Goal: Transaction & Acquisition: Obtain resource

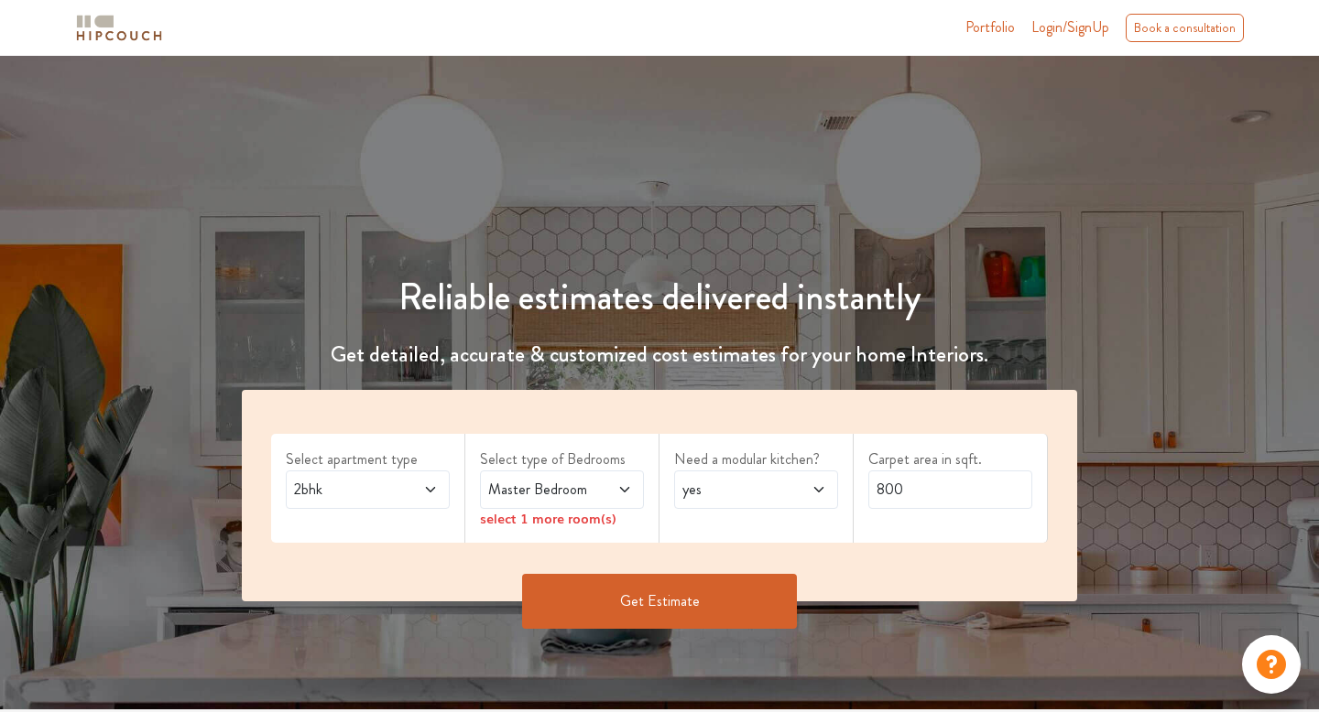
click at [370, 502] on div "2bhk" at bounding box center [368, 490] width 164 height 38
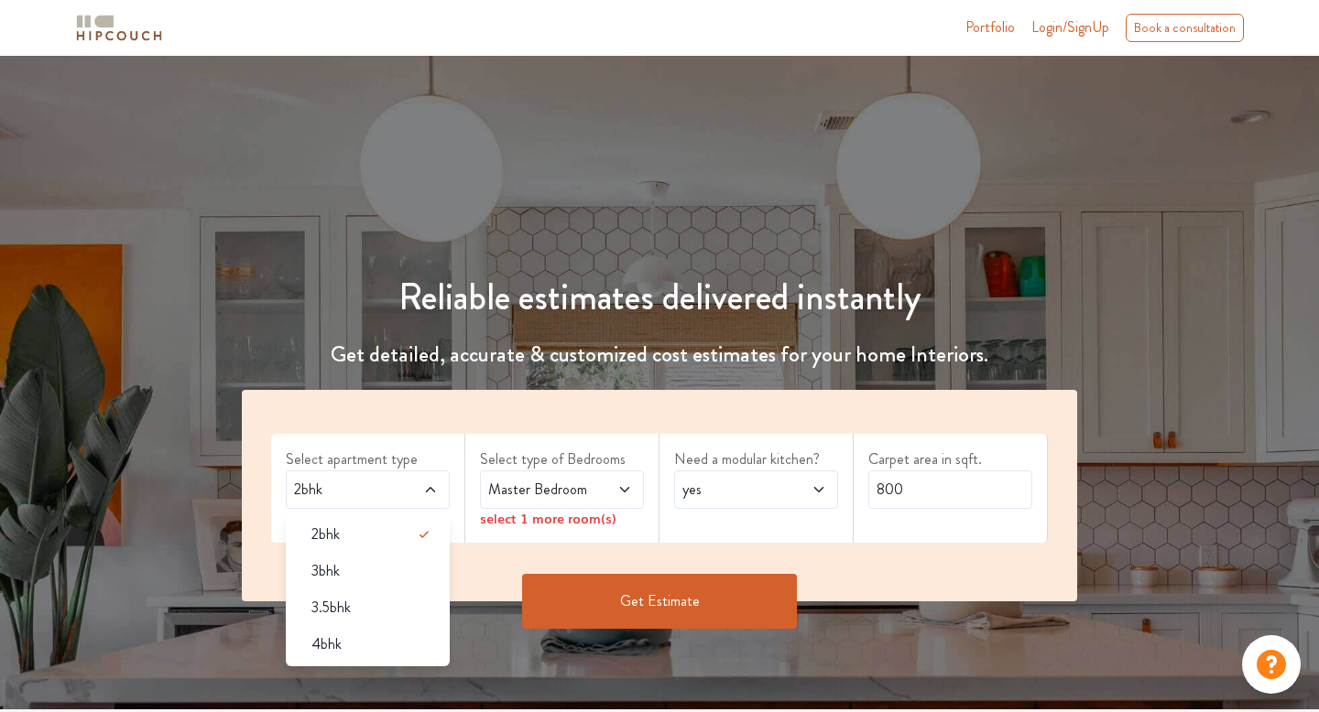
click at [344, 646] on div "4bhk" at bounding box center [373, 645] width 153 height 22
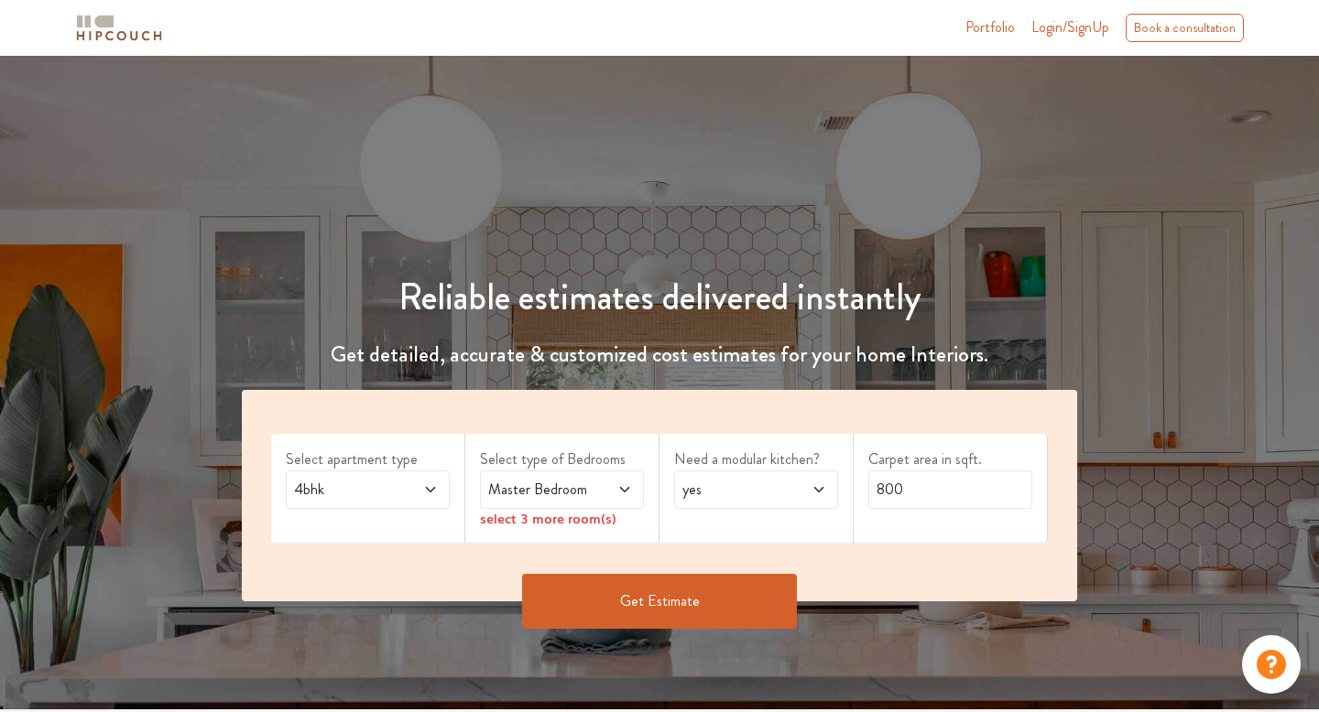
click at [553, 493] on span "Master Bedroom" at bounding box center [539, 490] width 111 height 22
click at [556, 454] on label "Select type of Bedrooms" at bounding box center [562, 460] width 164 height 22
click at [571, 496] on span "Master Bedroom" at bounding box center [539, 490] width 111 height 22
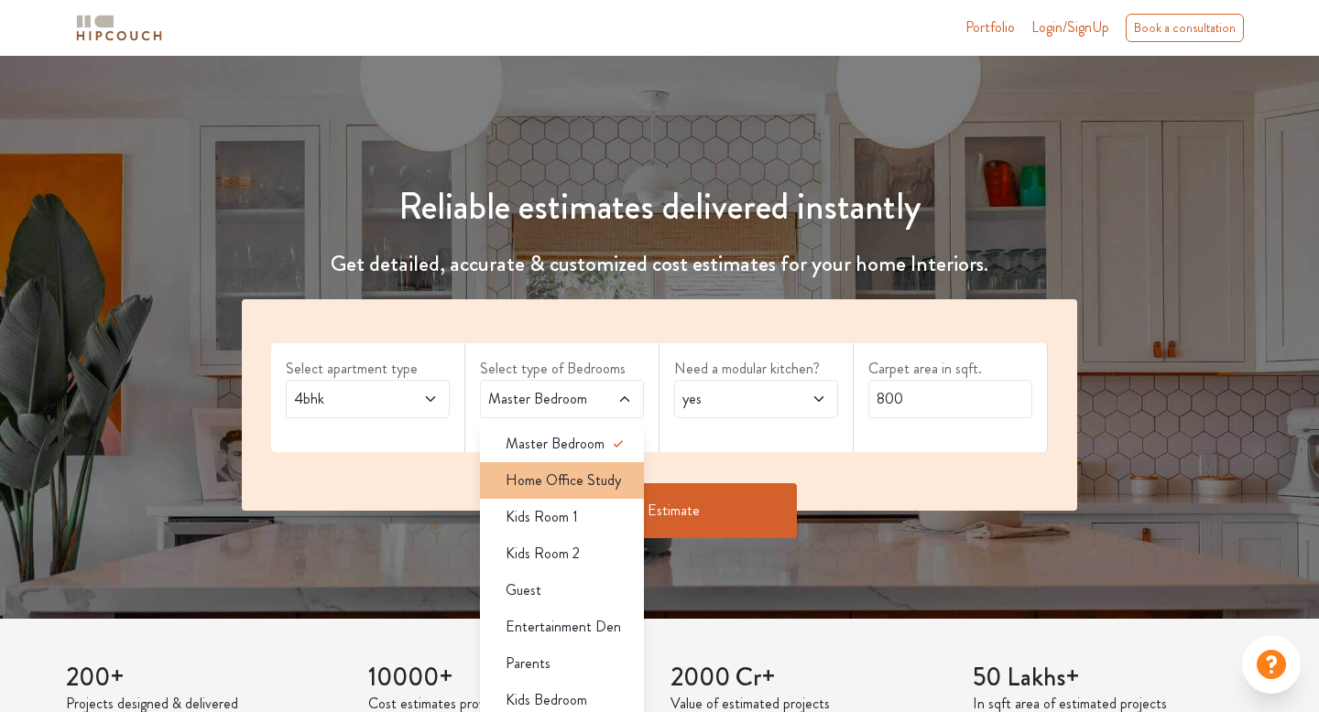
scroll to position [96, 0]
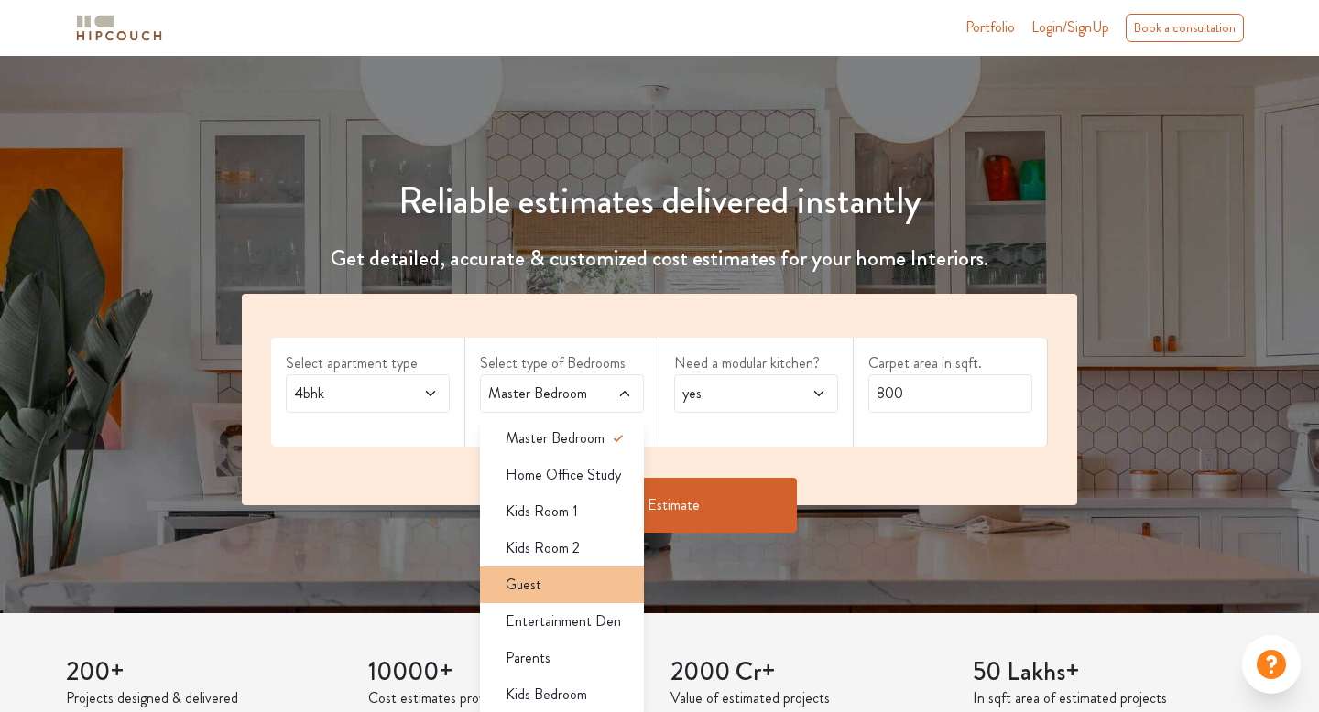
click at [566, 590] on div "Guest" at bounding box center [567, 585] width 153 height 22
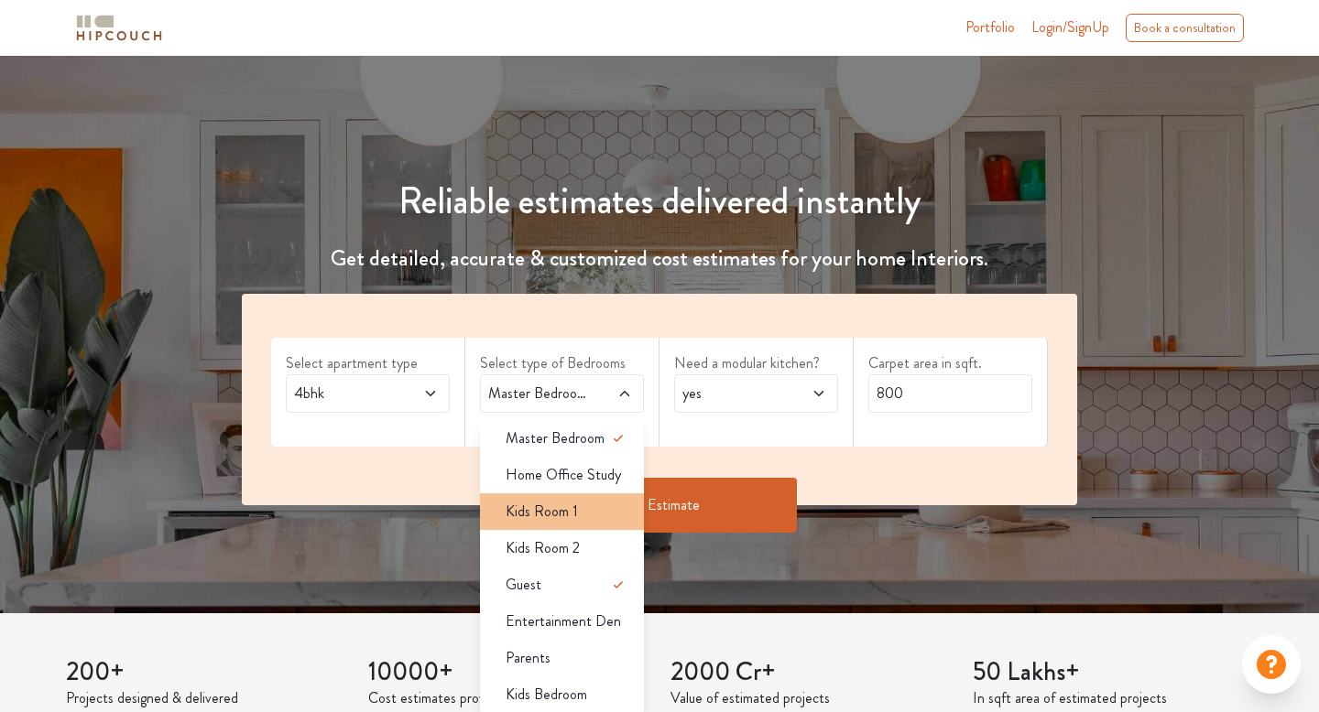
click at [591, 519] on div "Kids Room 1" at bounding box center [567, 512] width 153 height 22
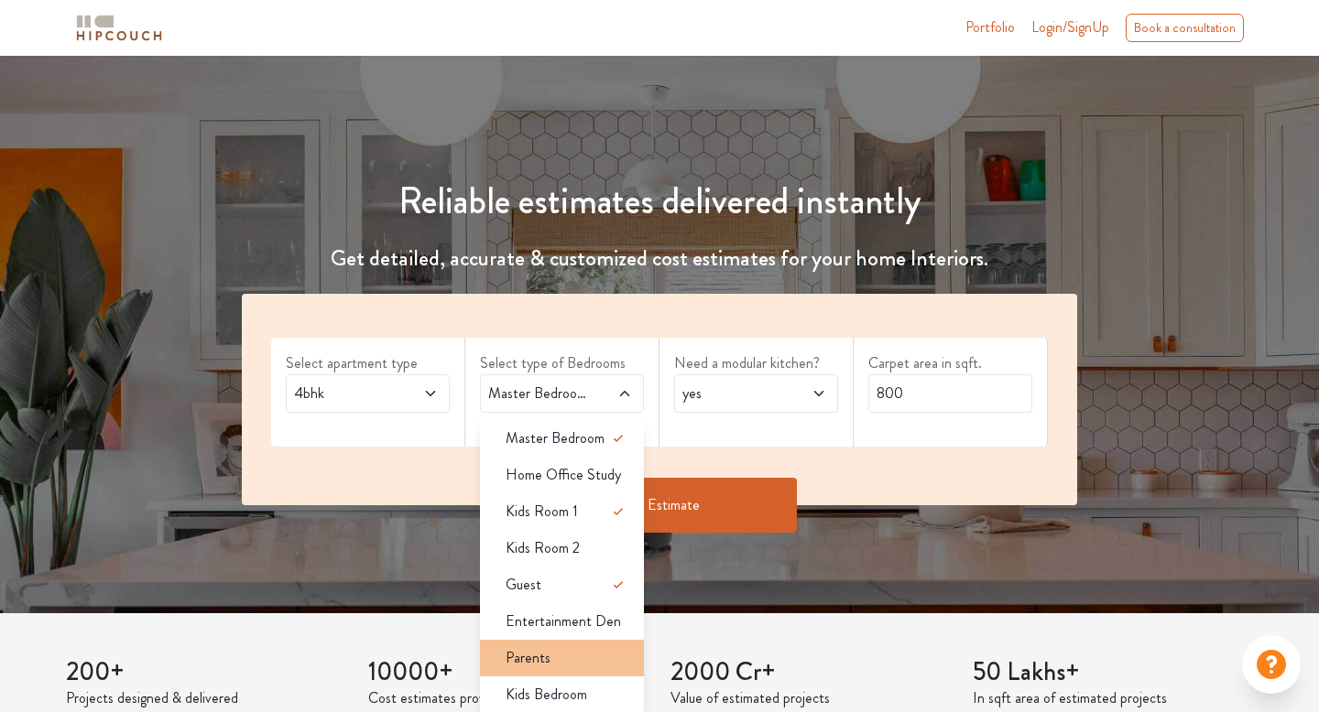
click at [573, 657] on div "Parents" at bounding box center [567, 658] width 153 height 22
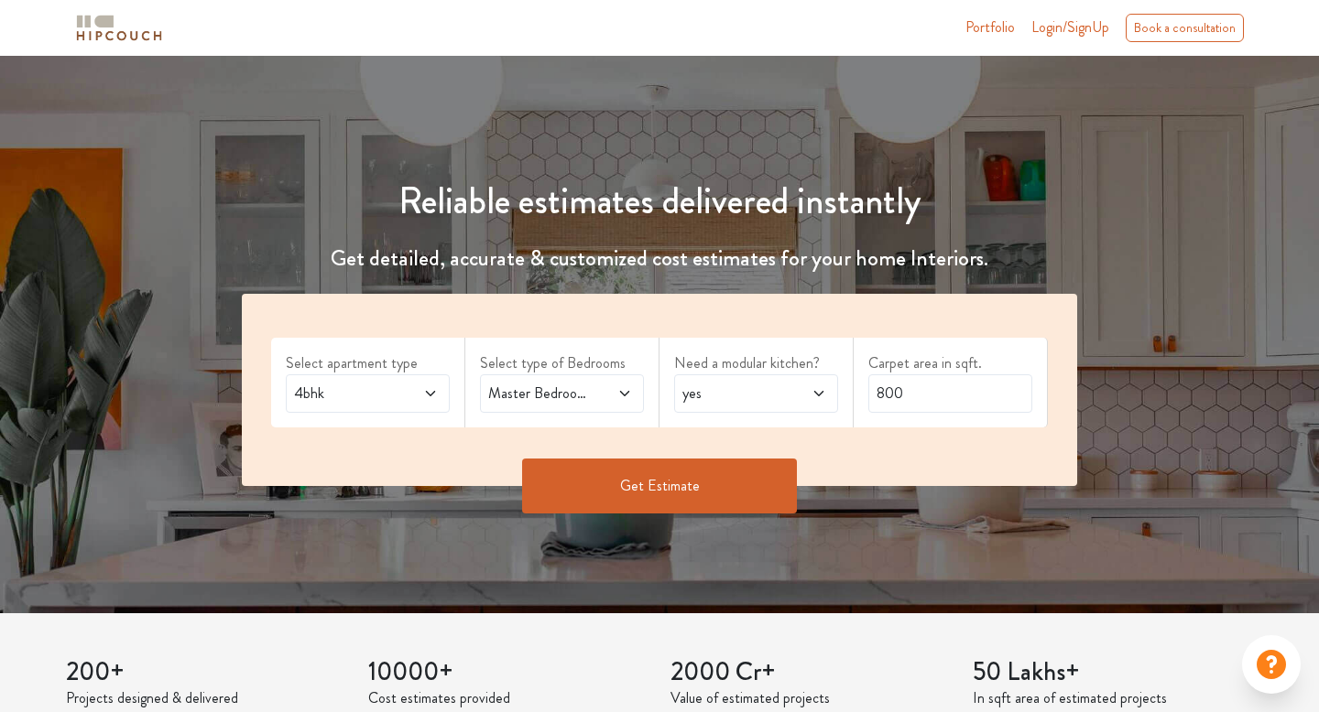
click at [724, 390] on span "yes" at bounding box center [734, 394] width 111 height 22
click at [900, 395] on input "800" at bounding box center [950, 394] width 164 height 38
drag, startPoint x: 905, startPoint y: 395, endPoint x: 834, endPoint y: 395, distance: 70.5
click at [834, 395] on div "Select apartment type 4bhk Select type of Bedrooms Master Bedroom,Kids Room 1,G…" at bounding box center [659, 390] width 835 height 192
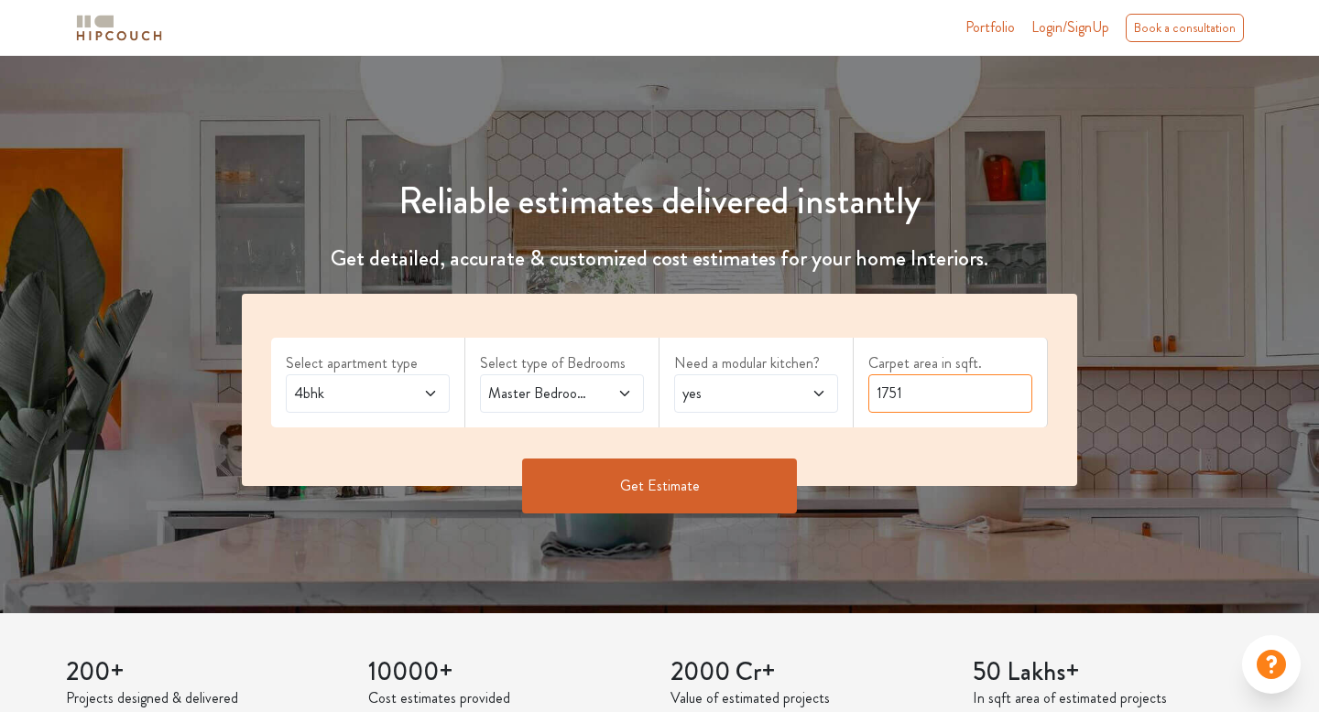
type input "1751"
click at [692, 480] on button "Get Estimate" at bounding box center [659, 486] width 275 height 55
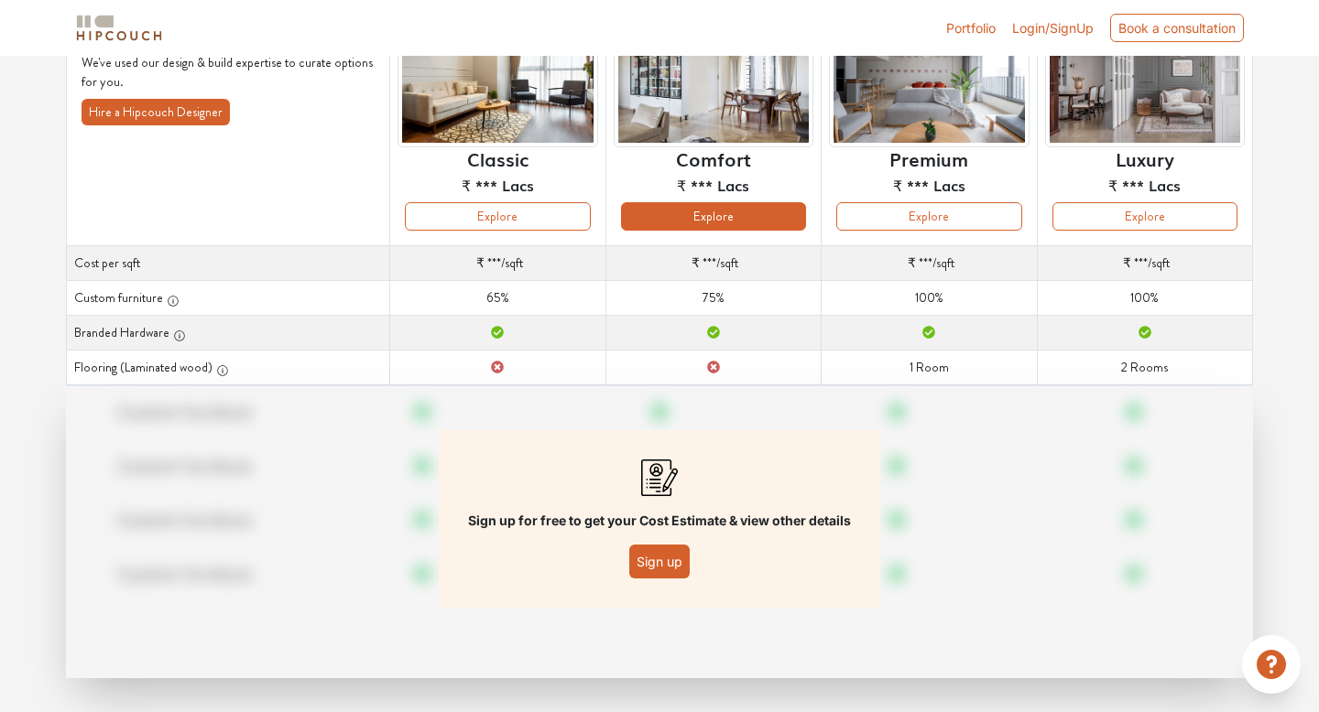
scroll to position [189, 0]
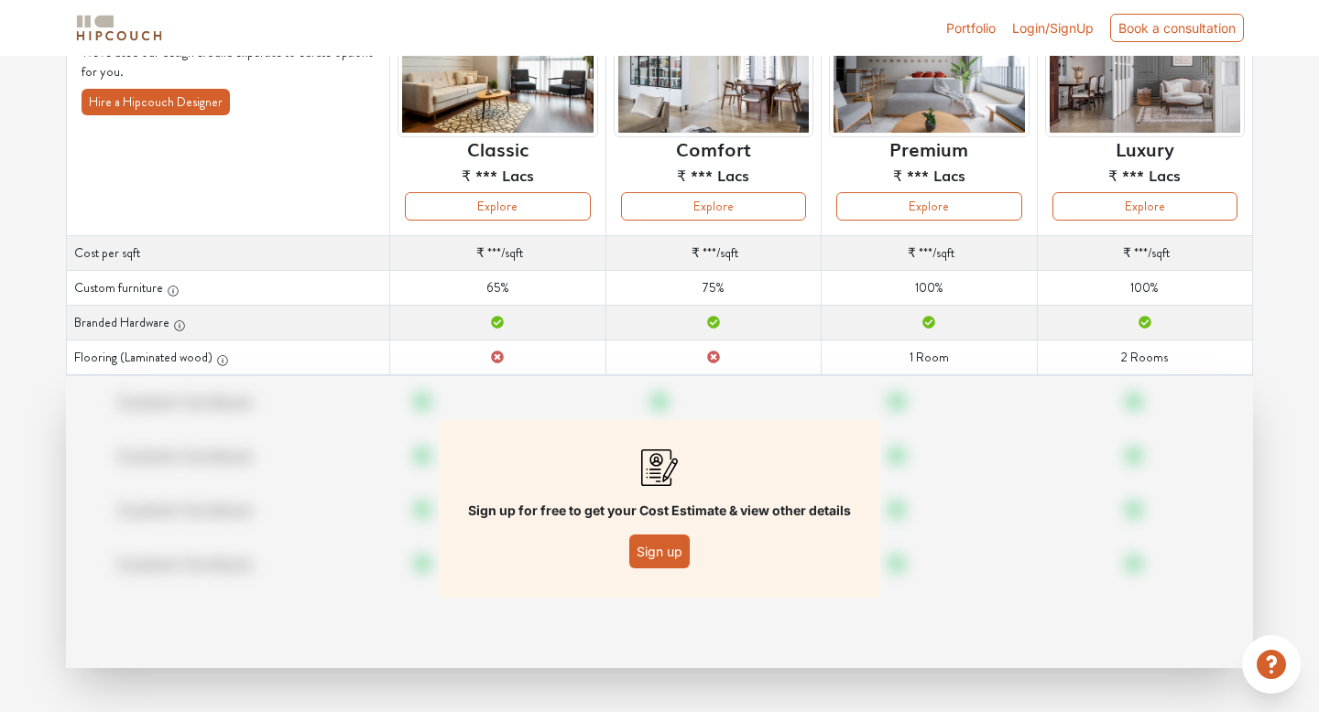
click at [666, 558] on button "Sign up" at bounding box center [659, 552] width 60 height 34
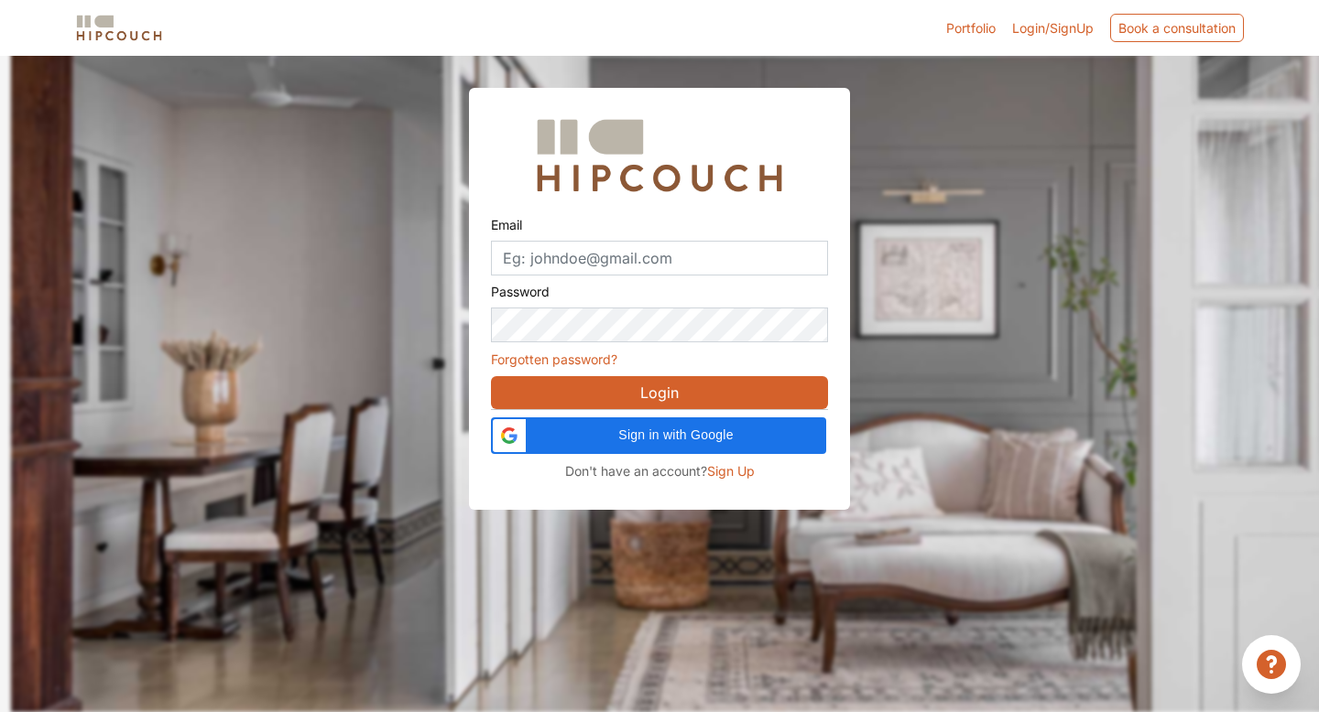
scroll to position [55, 0]
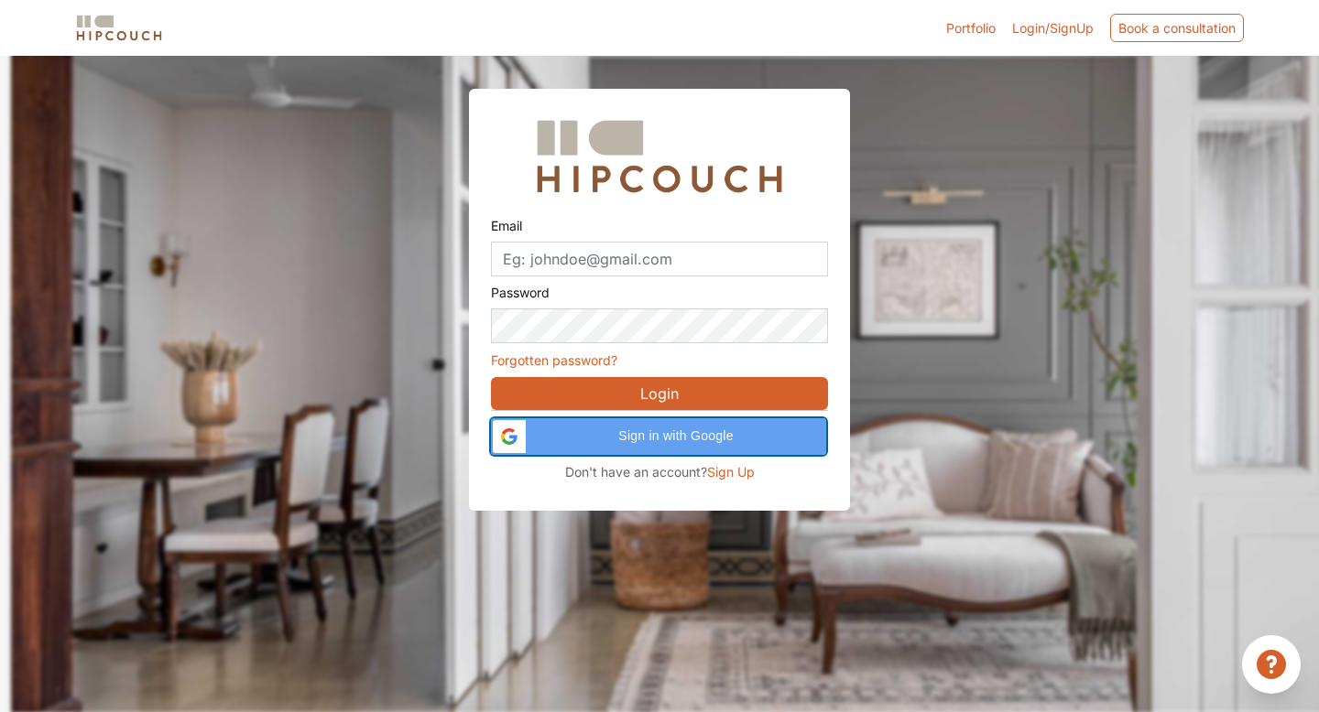
click at [653, 440] on span "Sign in with Google" at bounding box center [676, 436] width 278 height 19
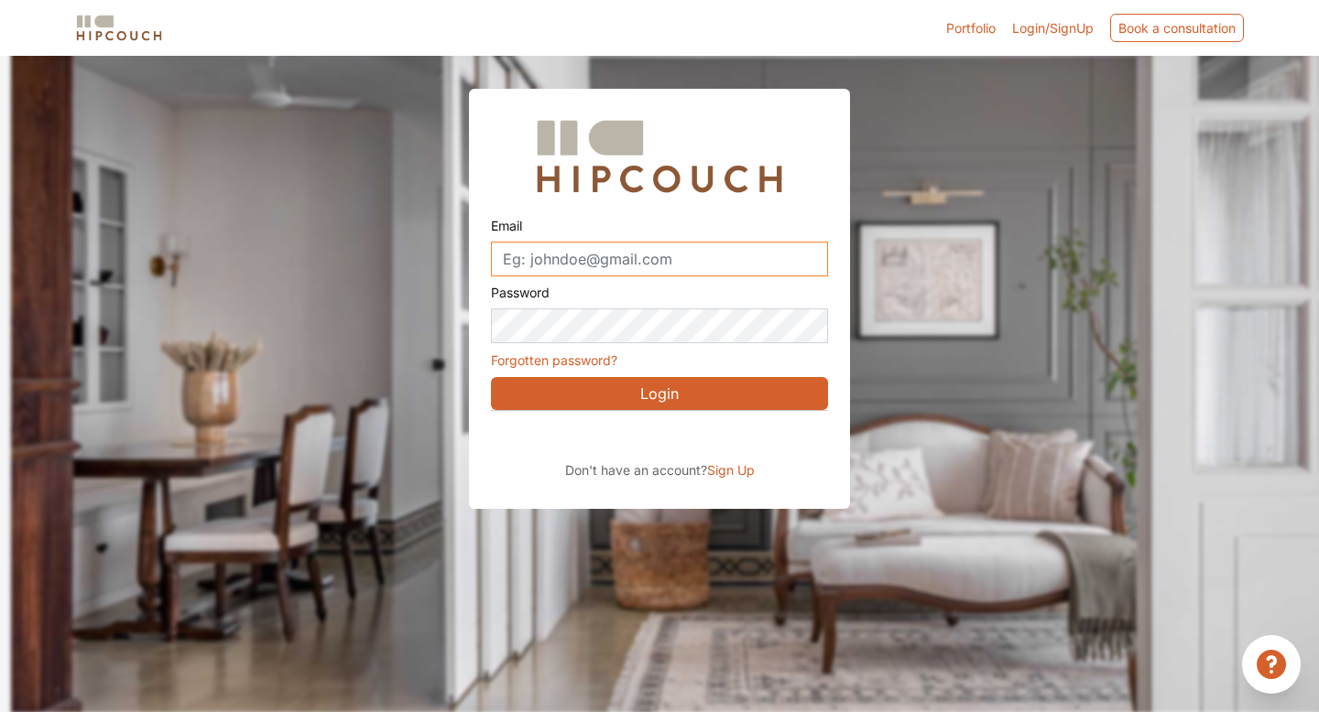
click at [589, 259] on input "Email" at bounding box center [659, 259] width 337 height 35
type input "[EMAIL_ADDRESS][DOMAIN_NAME]"
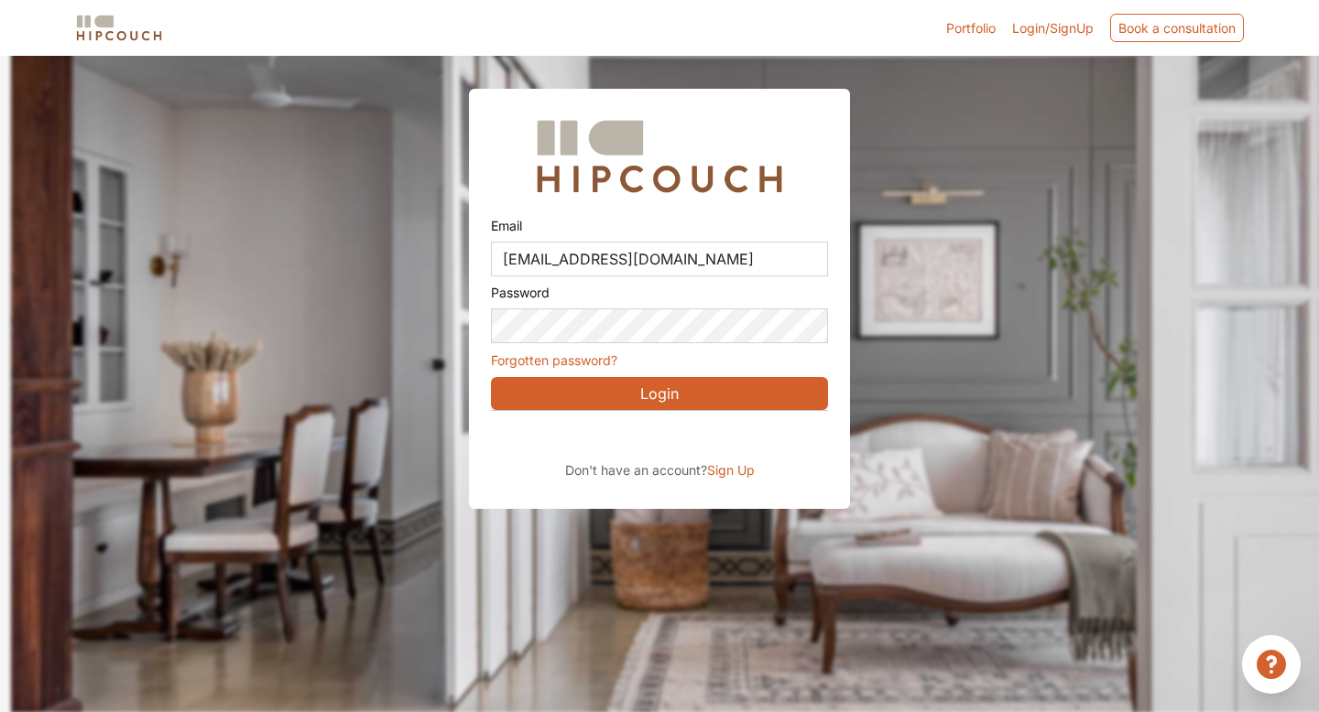
click at [622, 387] on button "Login" at bounding box center [659, 393] width 337 height 33
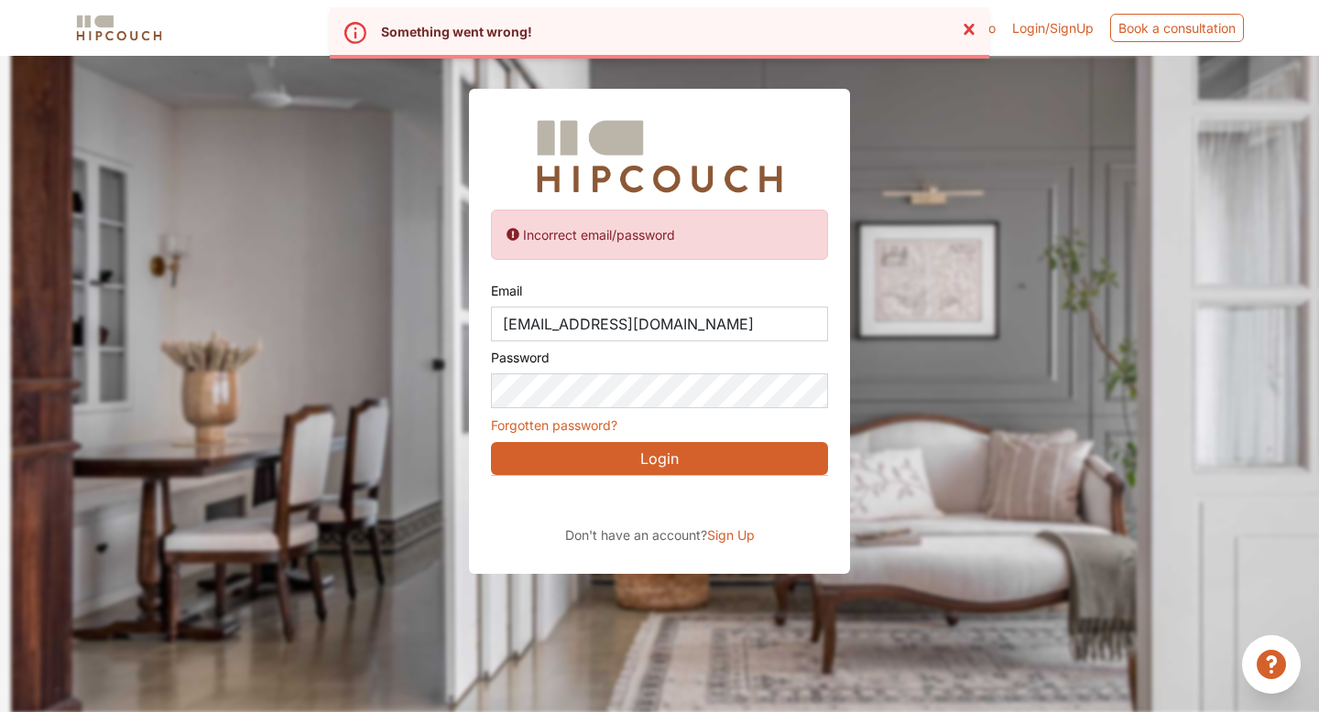
click at [734, 532] on span "Sign Up" at bounding box center [731, 535] width 48 height 16
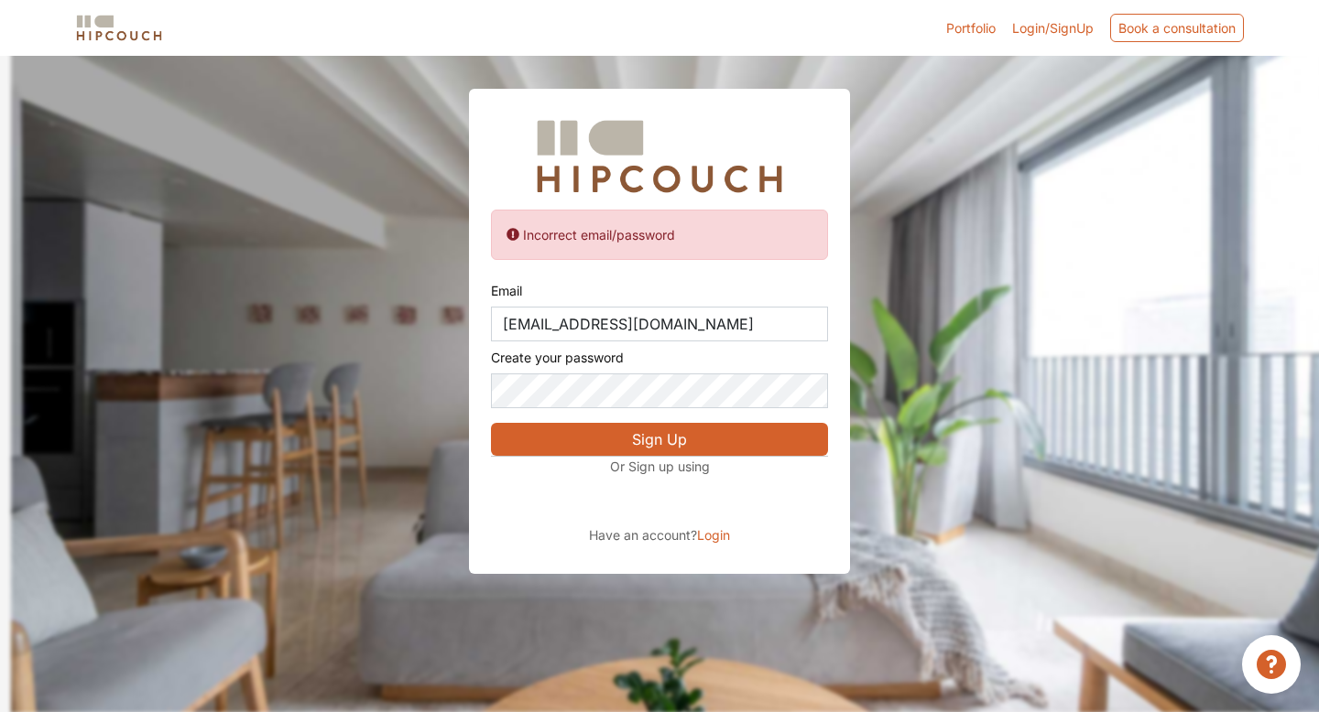
click at [658, 435] on button "Sign Up" at bounding box center [659, 439] width 337 height 33
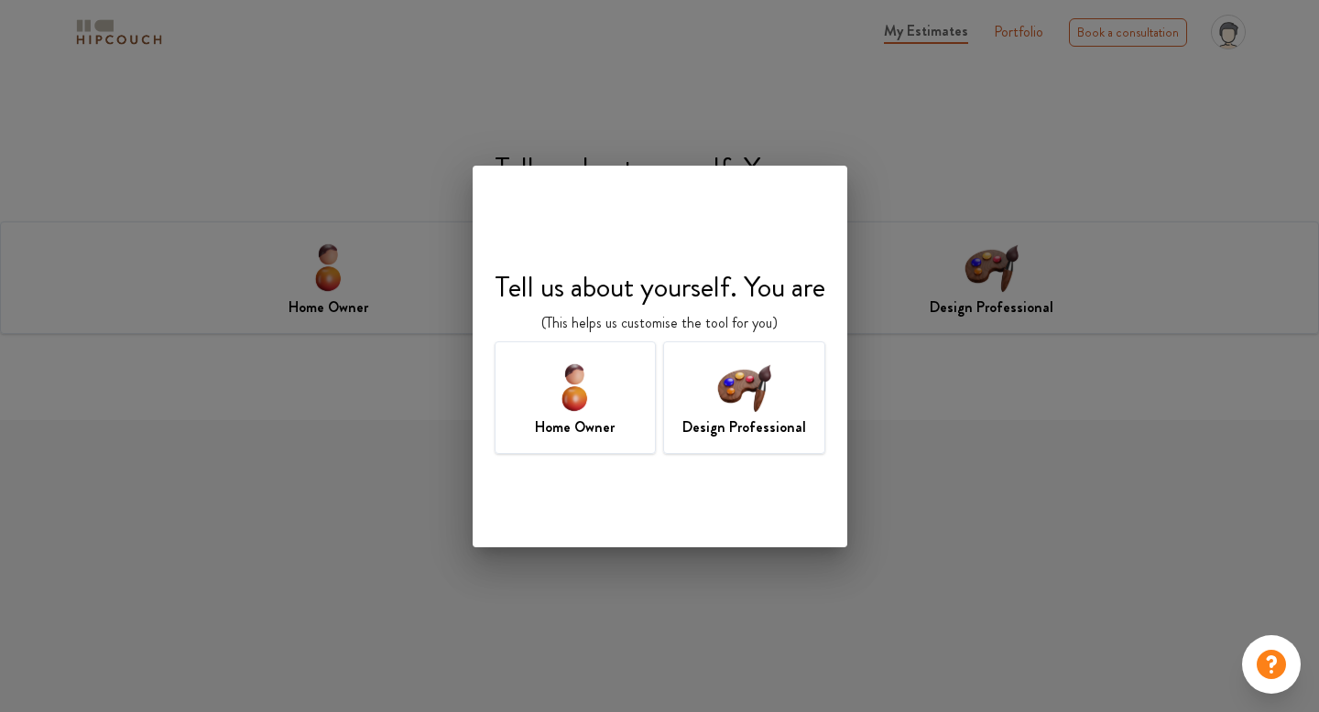
click at [593, 387] on img at bounding box center [575, 387] width 60 height 60
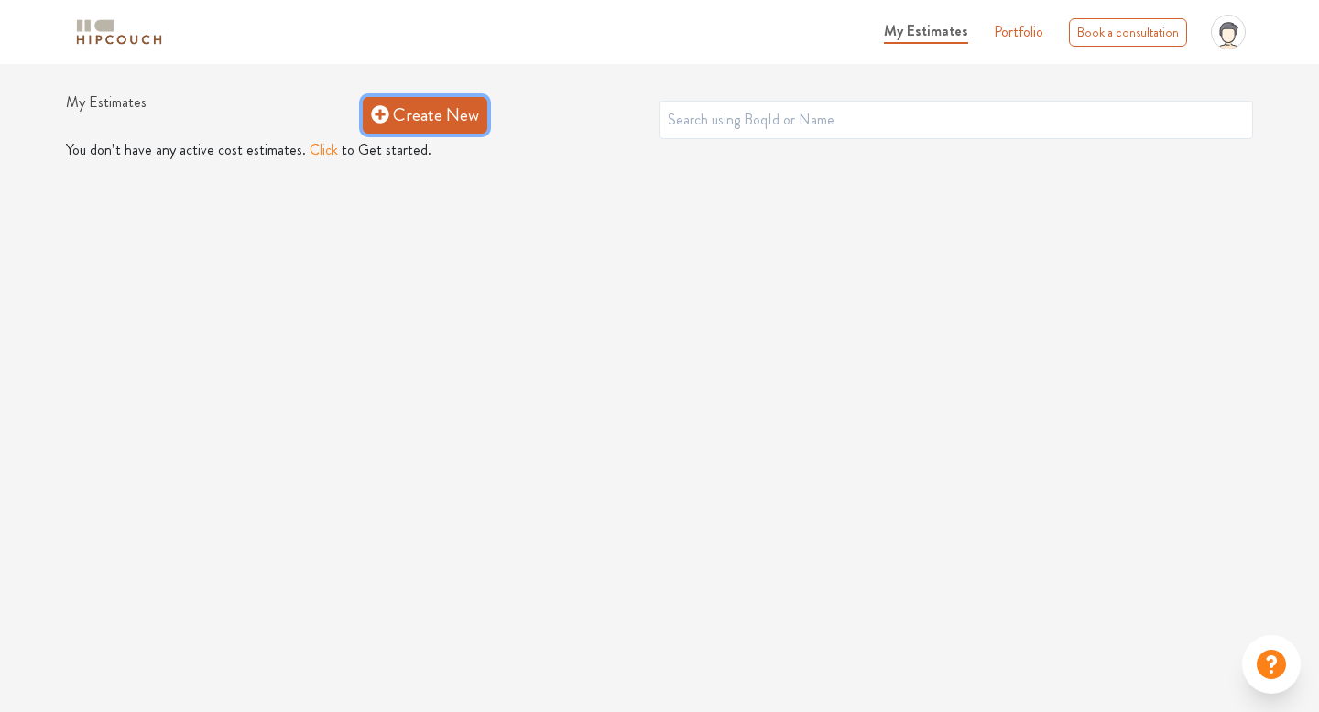
click at [418, 121] on link "Create New" at bounding box center [425, 115] width 125 height 37
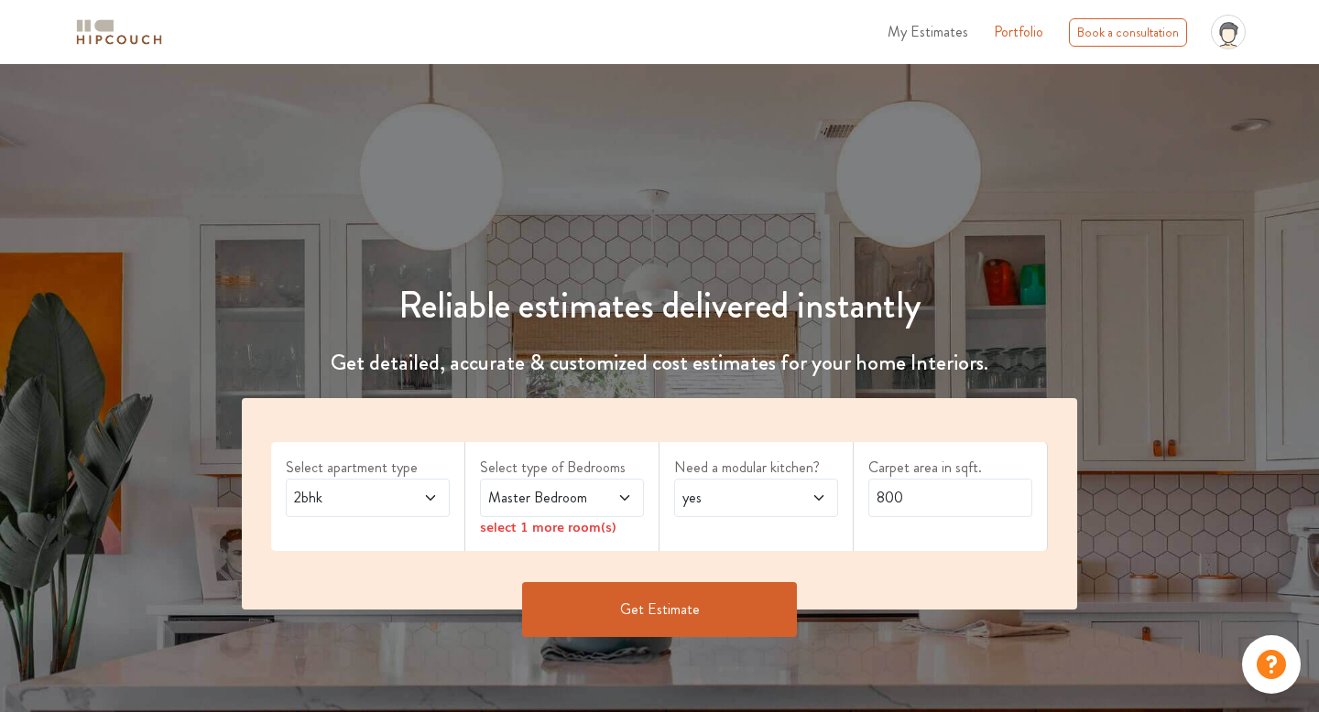
click at [350, 505] on span "2bhk" at bounding box center [345, 498] width 111 height 22
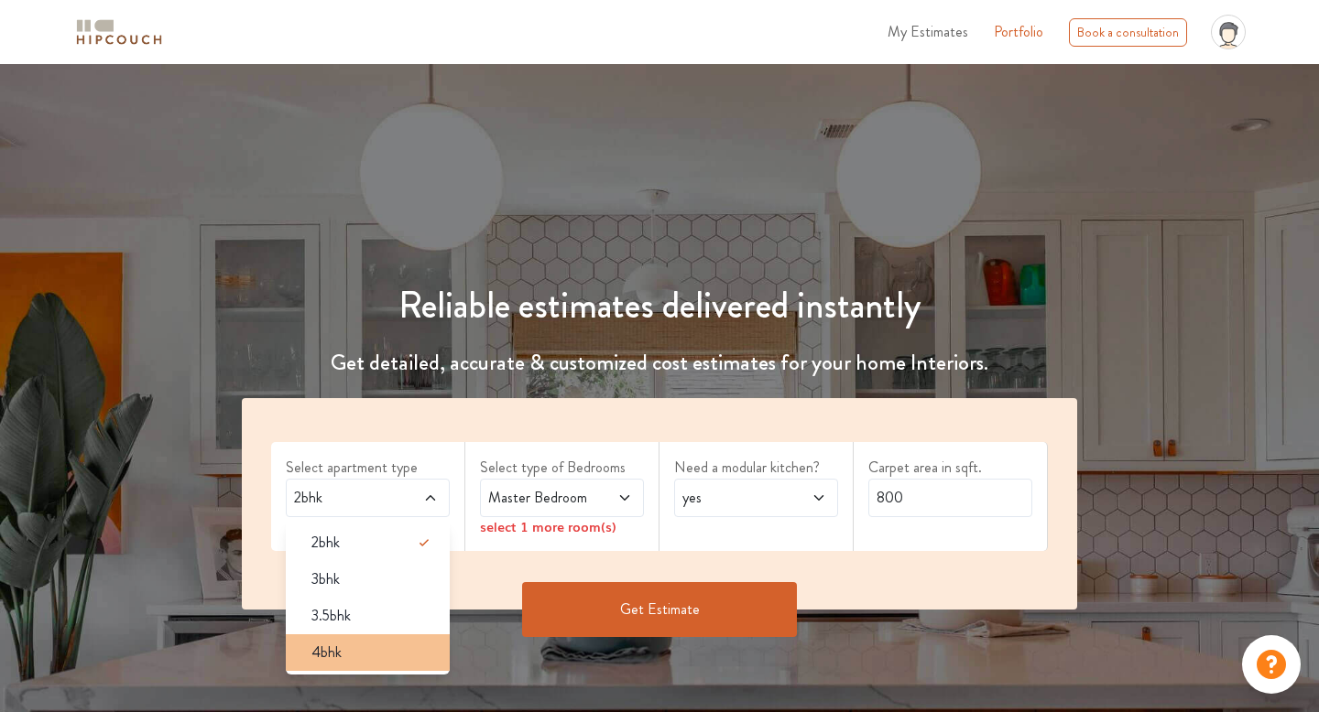
click at [346, 650] on div "4bhk" at bounding box center [373, 653] width 153 height 22
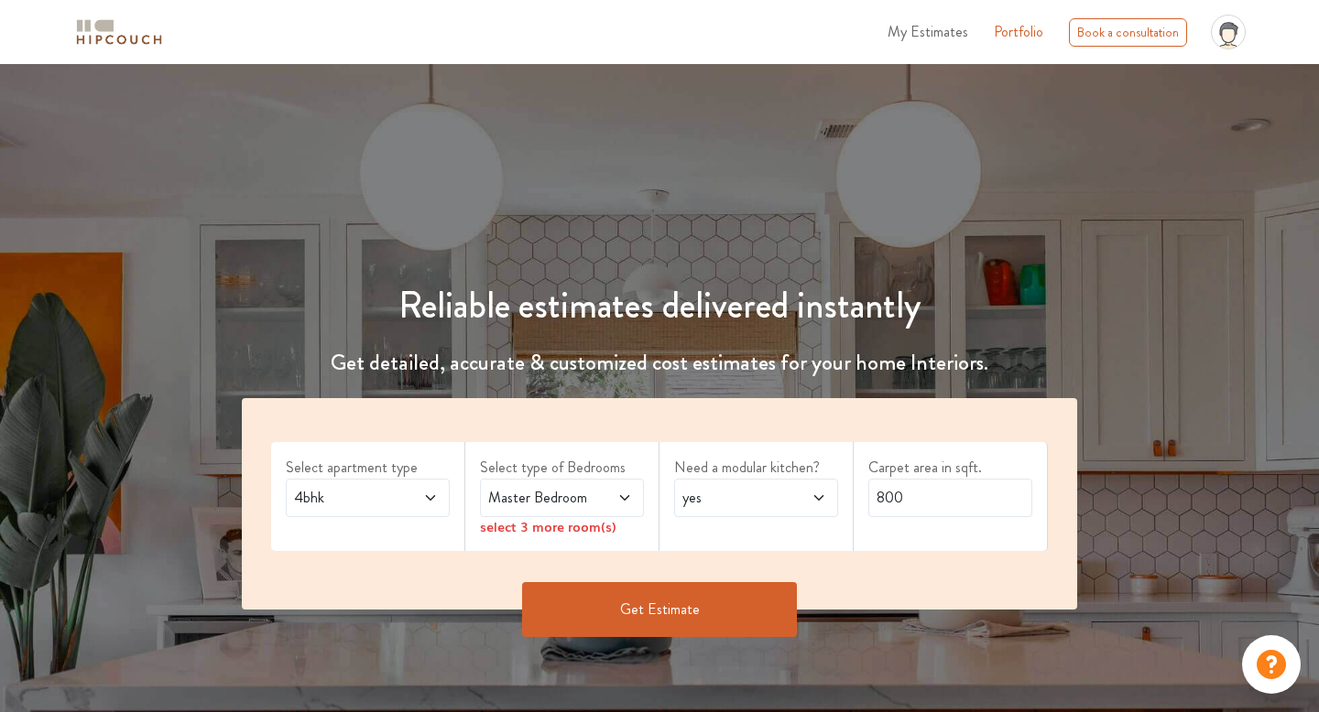
click at [601, 505] on span at bounding box center [613, 498] width 37 height 22
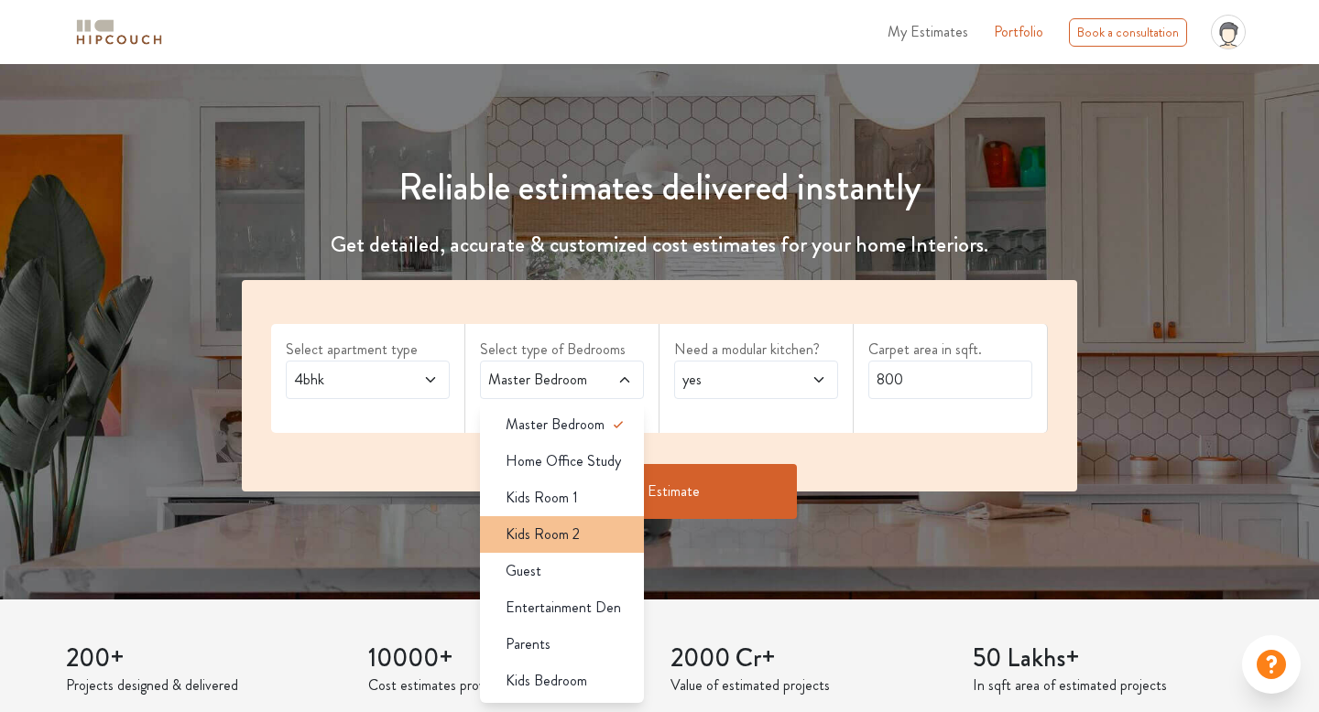
scroll to position [136, 0]
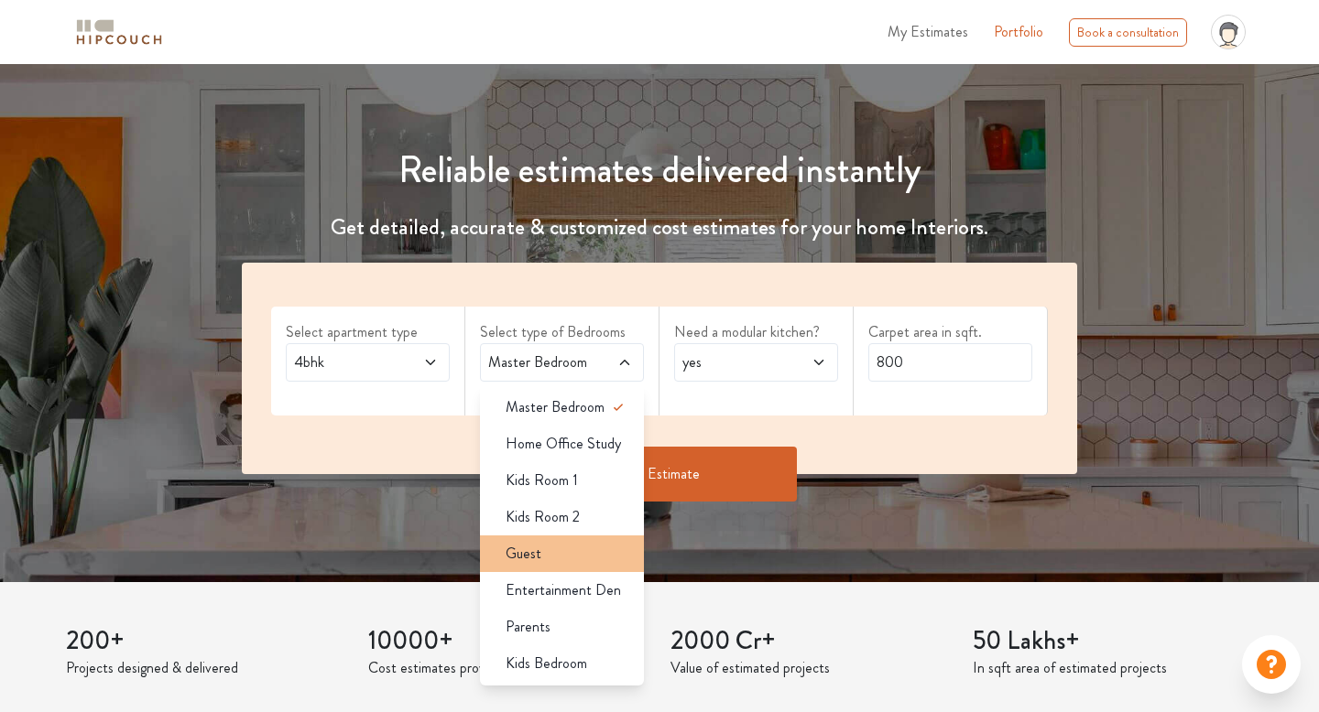
click at [548, 562] on div "Guest" at bounding box center [567, 554] width 153 height 22
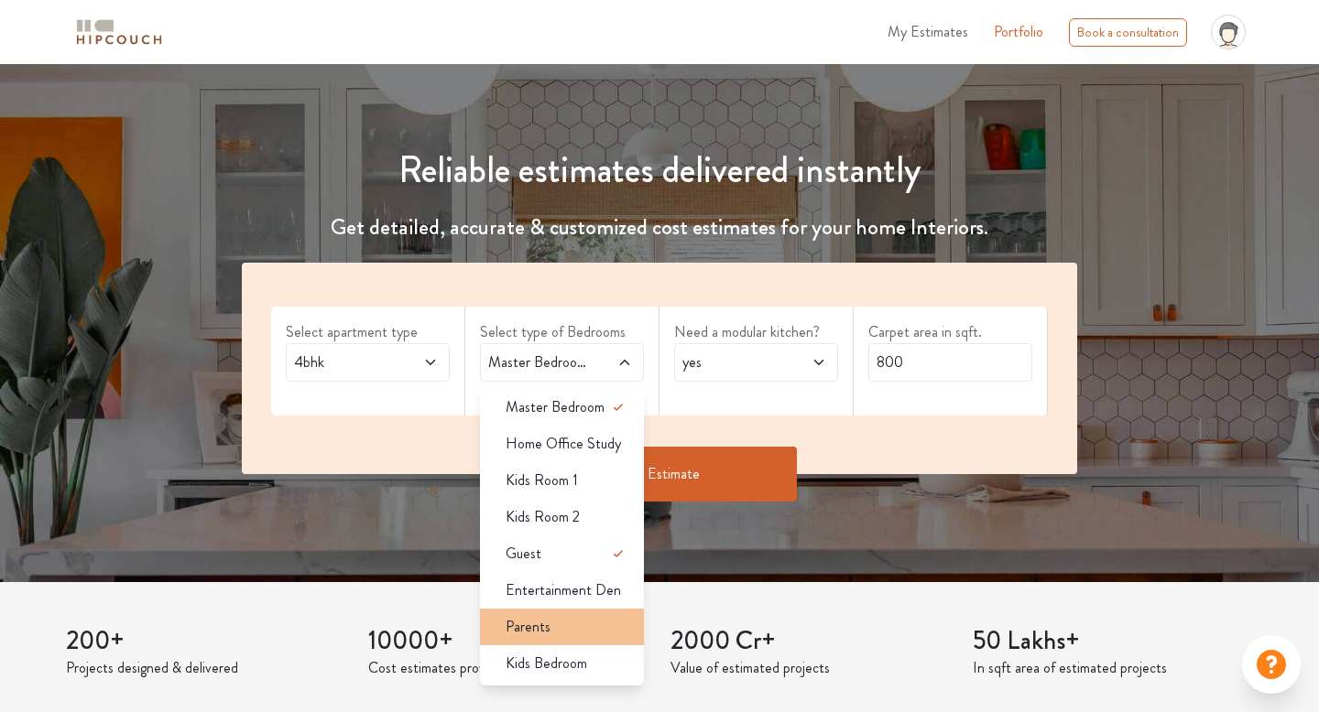
click at [552, 640] on li "Parents" at bounding box center [562, 627] width 164 height 37
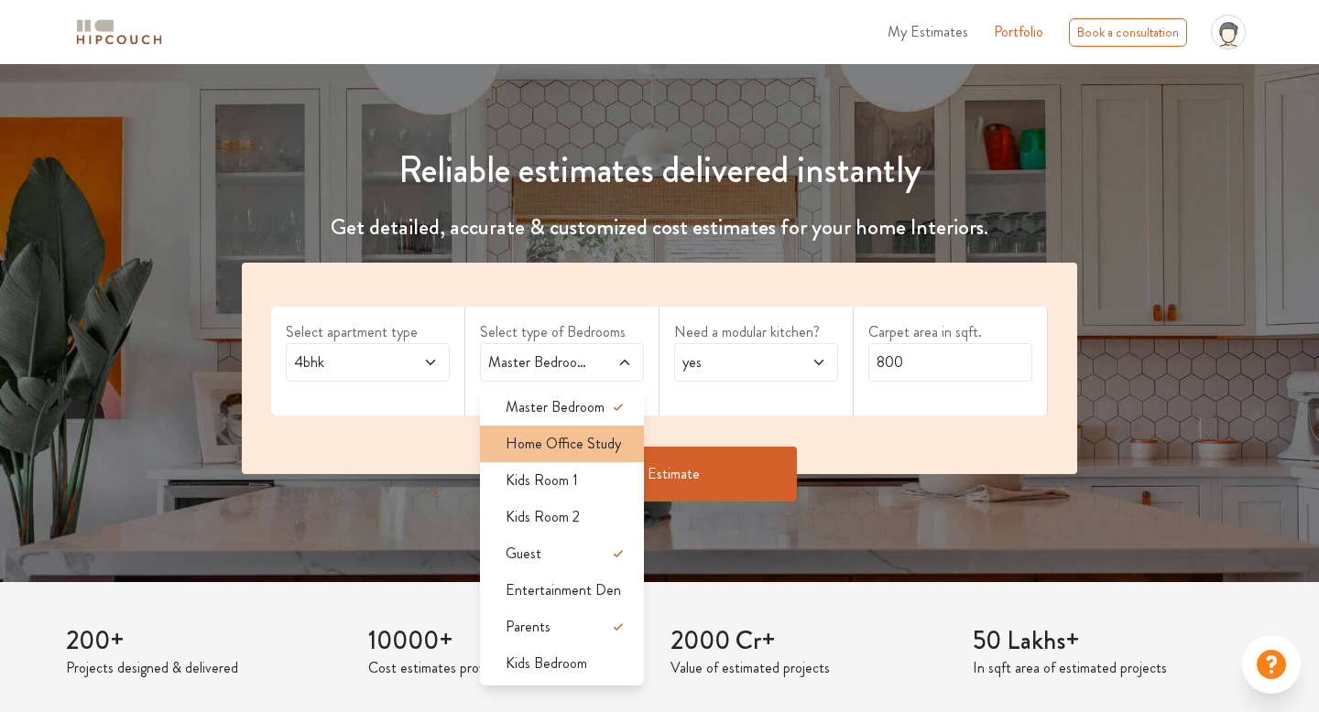
click at [571, 451] on span "Home Office Study" at bounding box center [563, 444] width 115 height 22
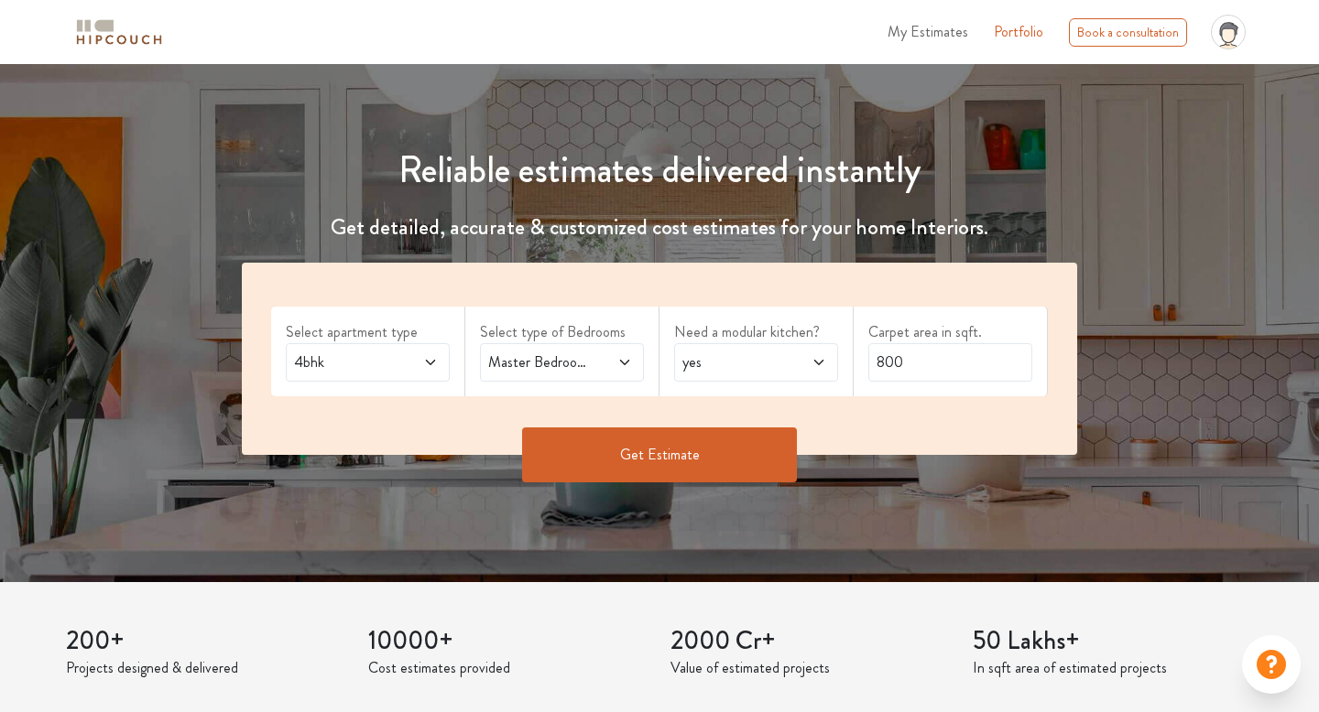
click at [582, 362] on span "Master Bedroom,Home Office Study,Guest,Parents" at bounding box center [539, 363] width 111 height 22
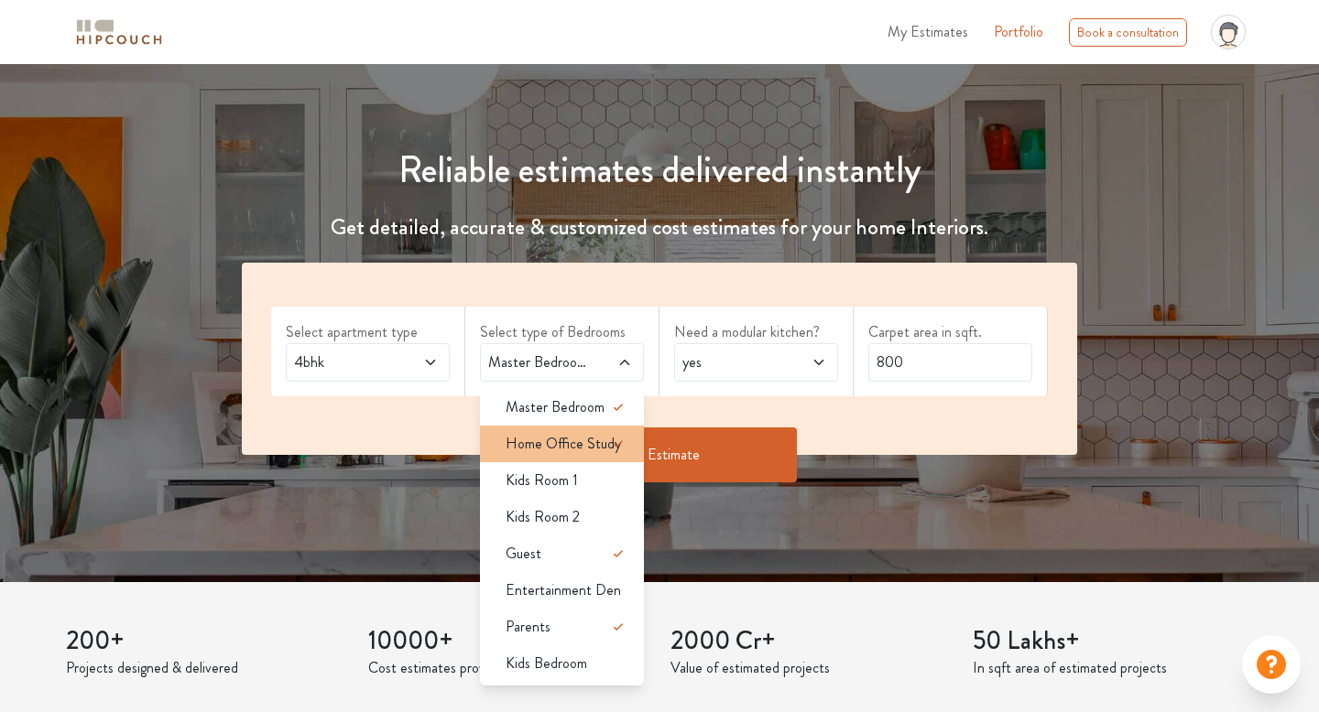
click at [610, 446] on icon at bounding box center [618, 444] width 22 height 22
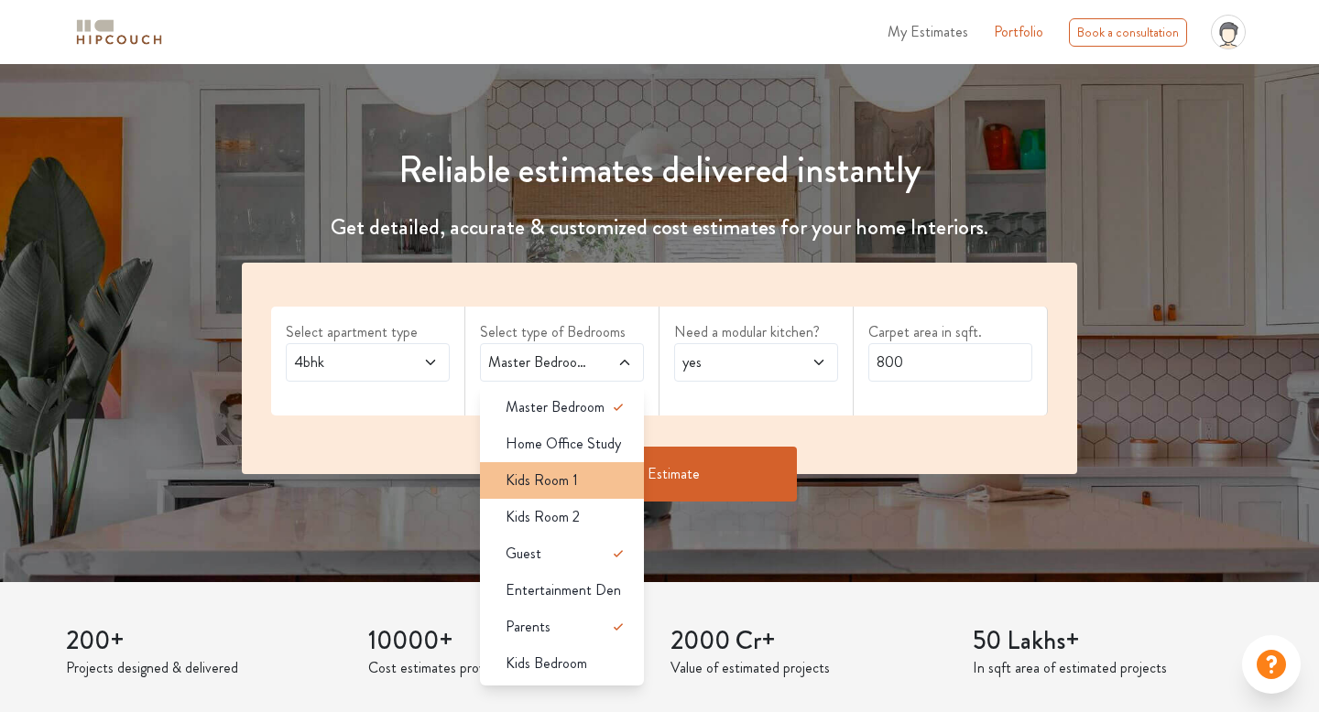
click at [592, 473] on div "Kids Room 1" at bounding box center [567, 481] width 153 height 22
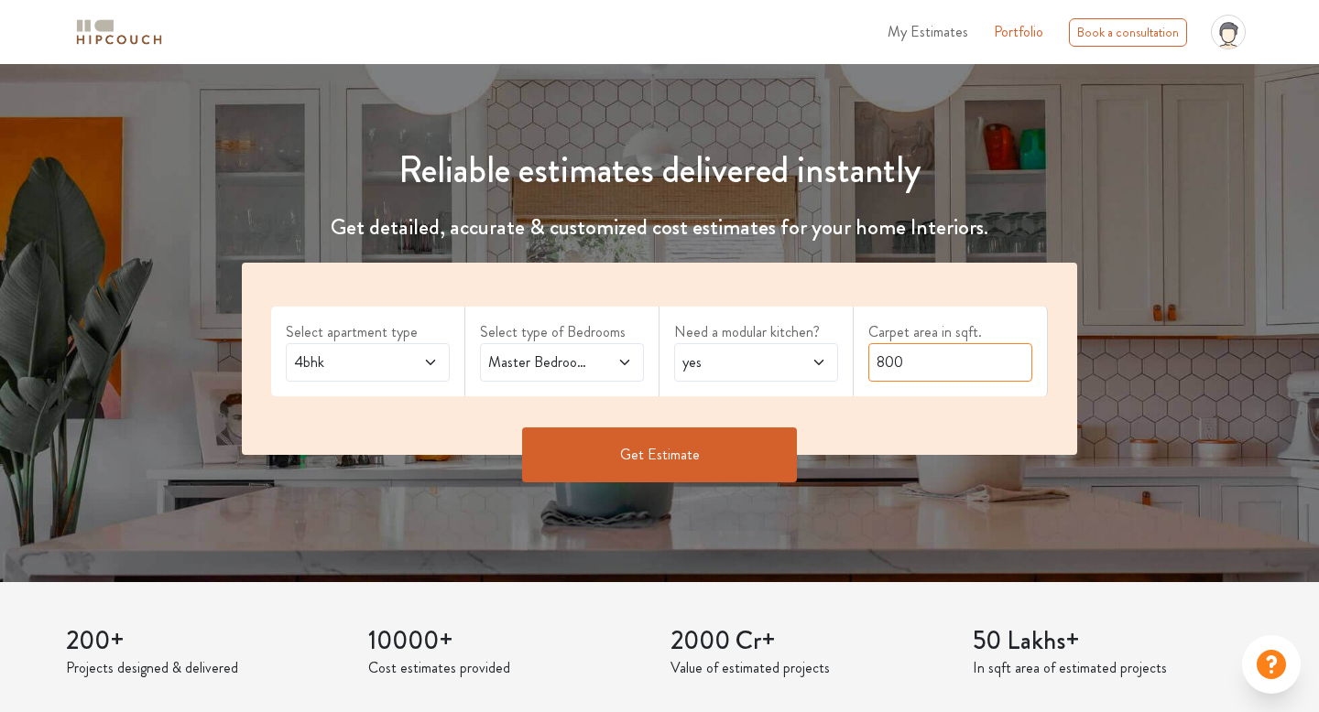
drag, startPoint x: 932, startPoint y: 362, endPoint x: 810, endPoint y: 362, distance: 121.8
click at [810, 362] on div "Select apartment type 4bhk Select type of Bedrooms Master Bedroom,Kids Room 1,G…" at bounding box center [659, 359] width 835 height 192
type input "1751"
click at [678, 442] on button "Get Estimate" at bounding box center [659, 455] width 275 height 55
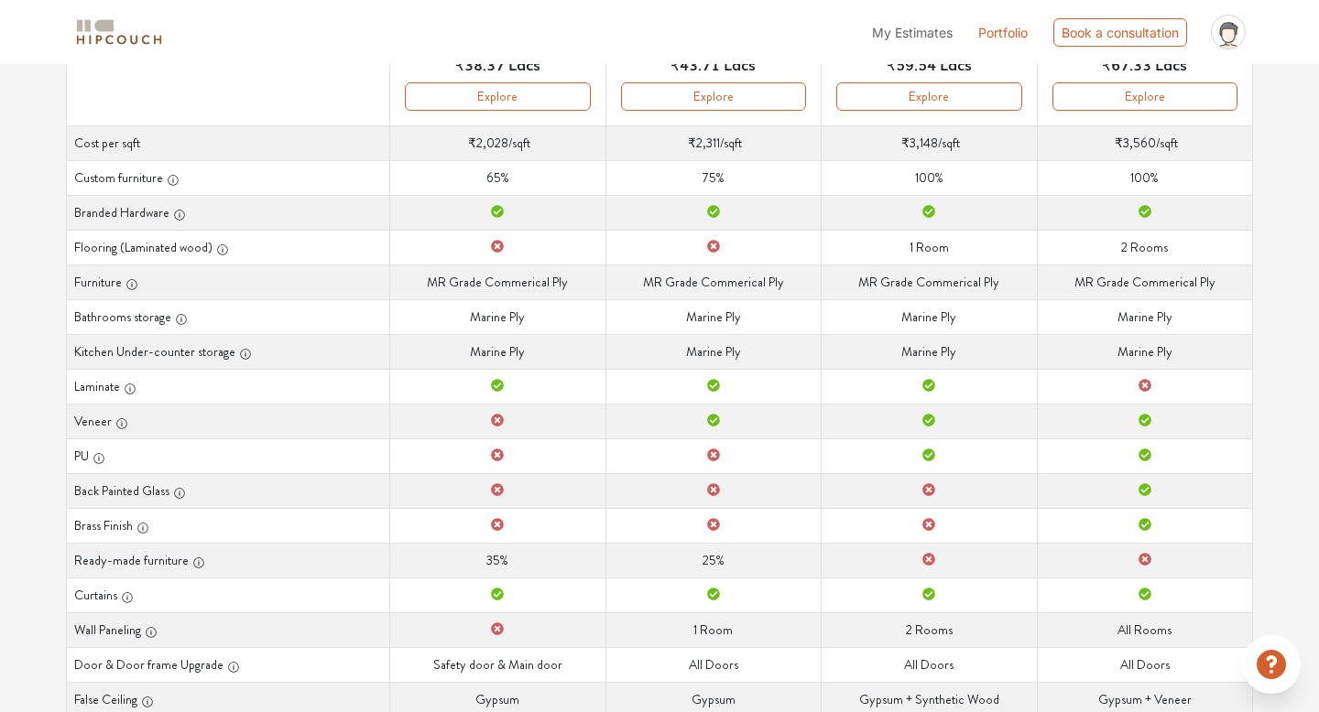
scroll to position [356, 0]
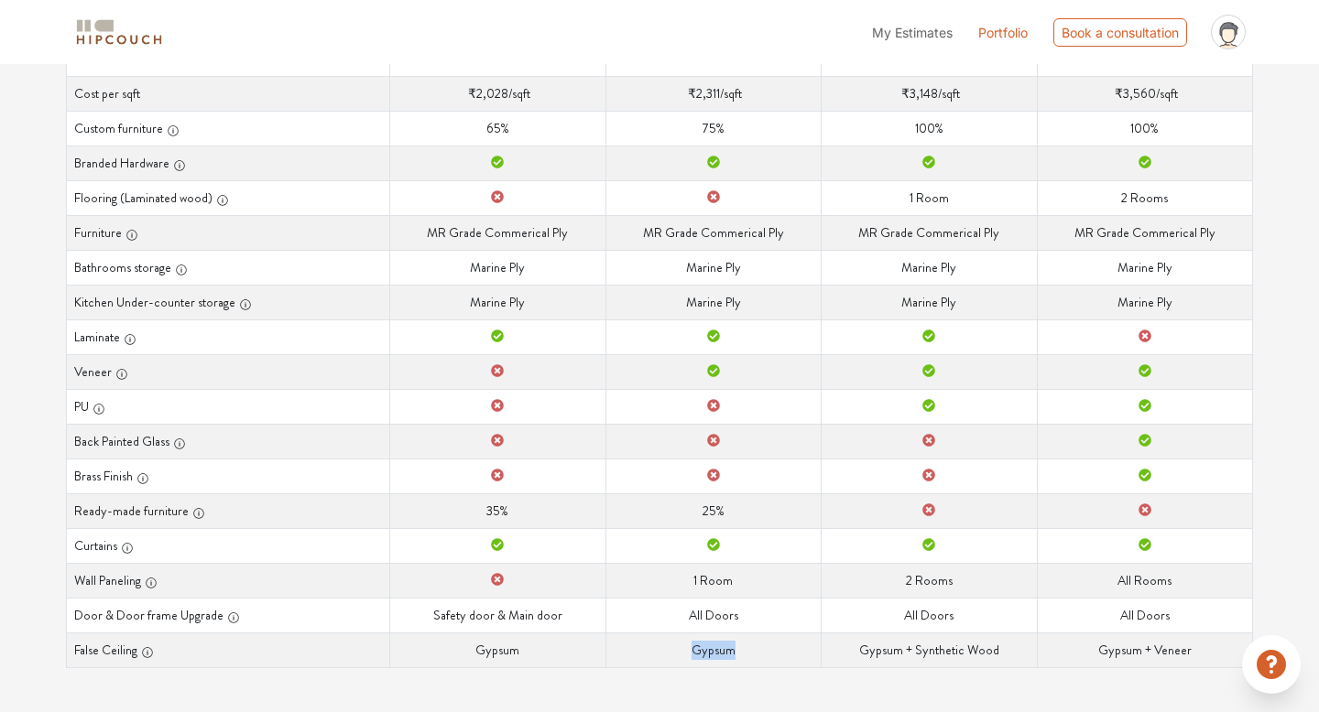
drag, startPoint x: 680, startPoint y: 653, endPoint x: 739, endPoint y: 645, distance: 60.1
click at [739, 645] on td "False Ceiling Gypsum" at bounding box center [712, 650] width 215 height 35
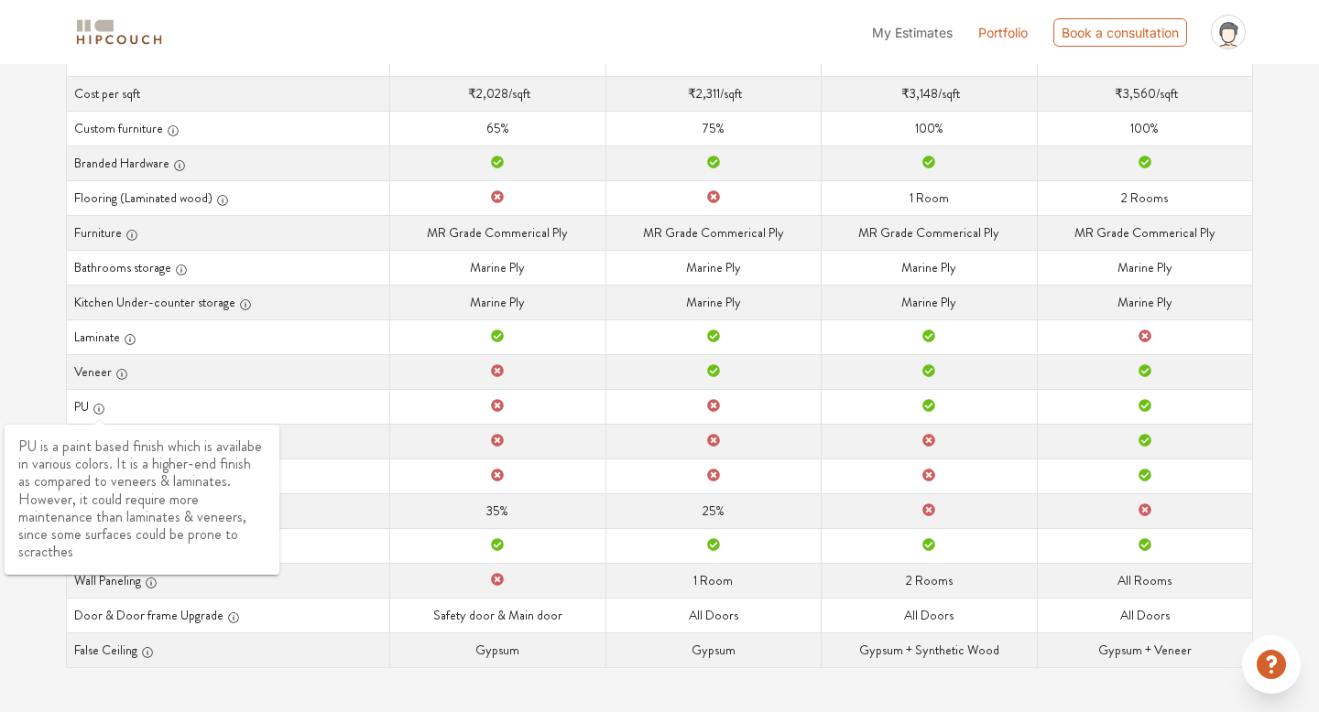
click at [98, 408] on icon "button" at bounding box center [98, 409] width 13 height 13
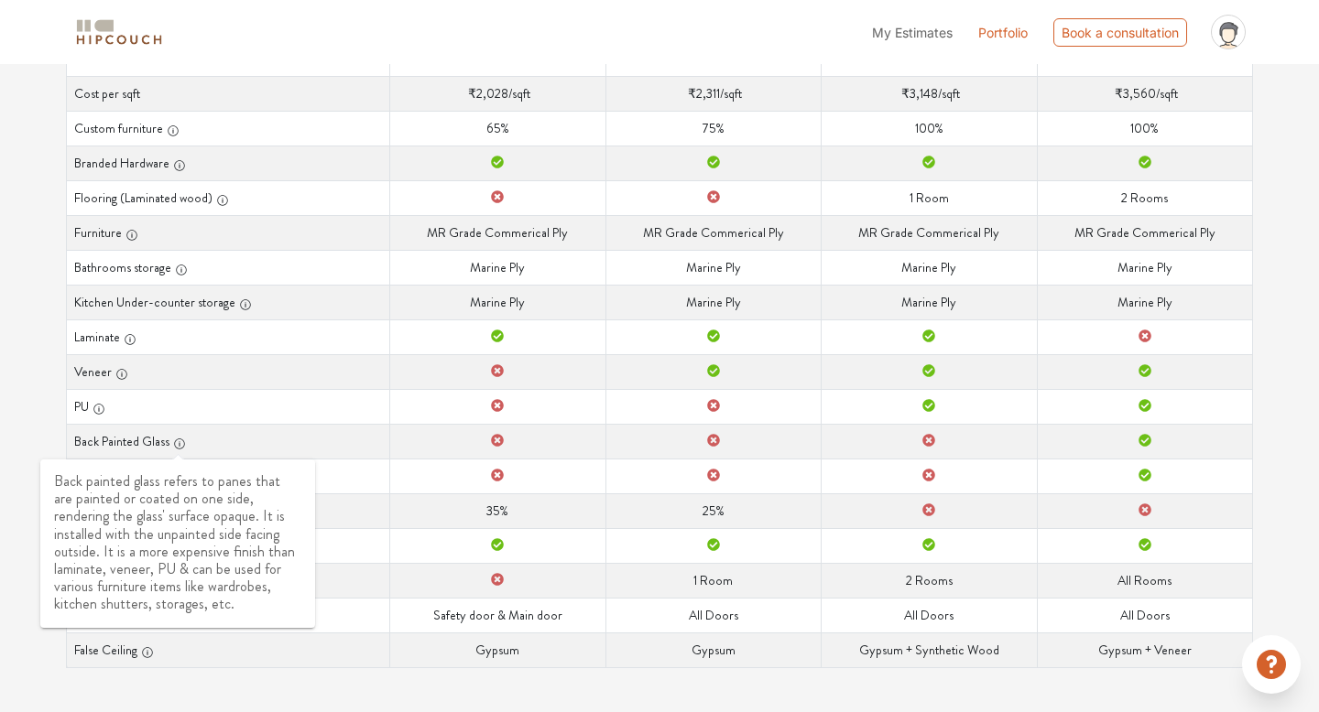
click at [176, 441] on icon "button" at bounding box center [179, 444] width 13 height 13
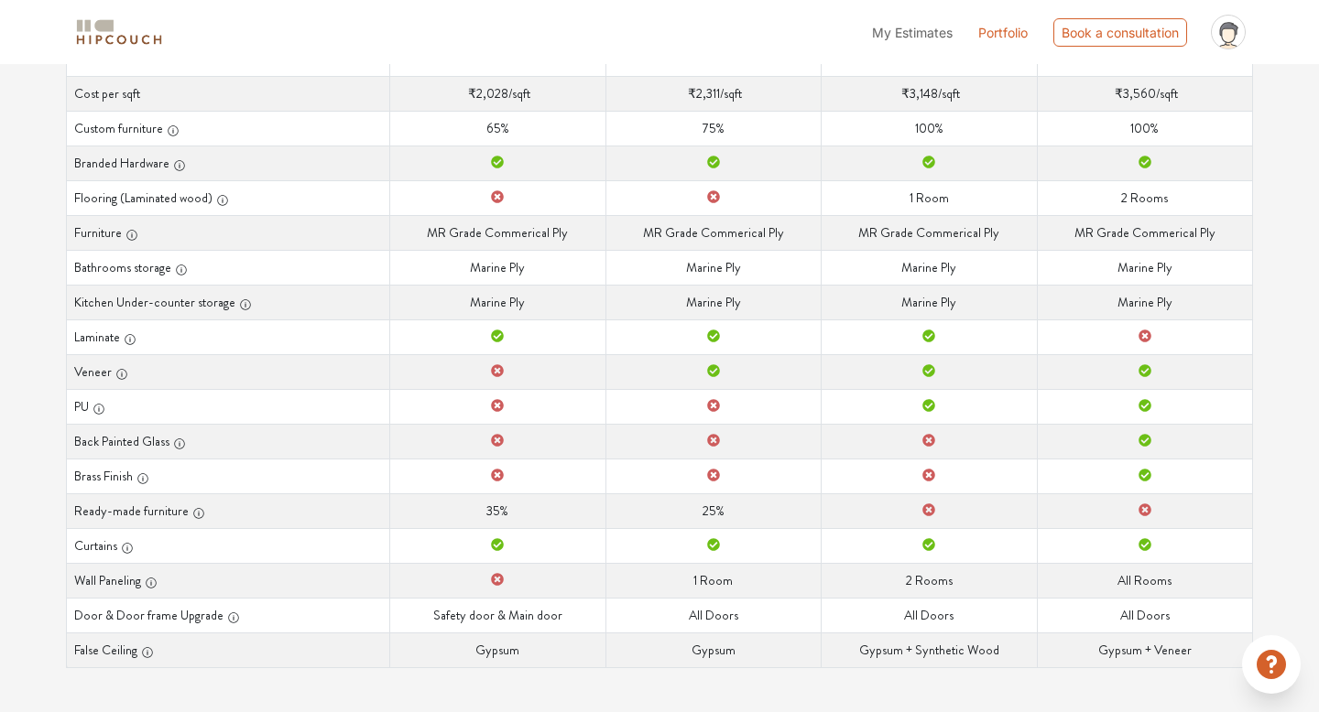
drag, startPoint x: 121, startPoint y: 545, endPoint x: 190, endPoint y: 522, distance: 73.3
click at [190, 523] on tbody "Cost per sqft Cost per sqft ₹2,028 /sqft Cost per sqft ₹2,311 /sqft Cost per sq…" at bounding box center [660, 372] width 1186 height 592
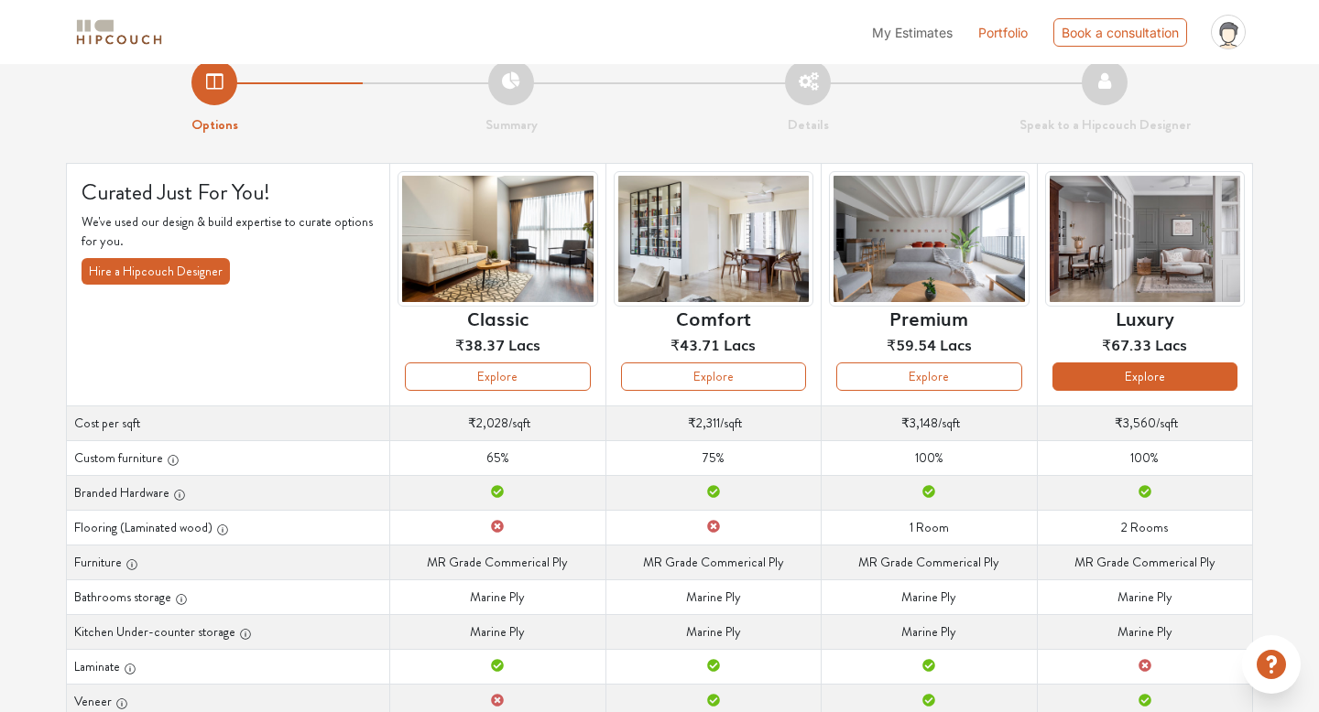
scroll to position [4, 0]
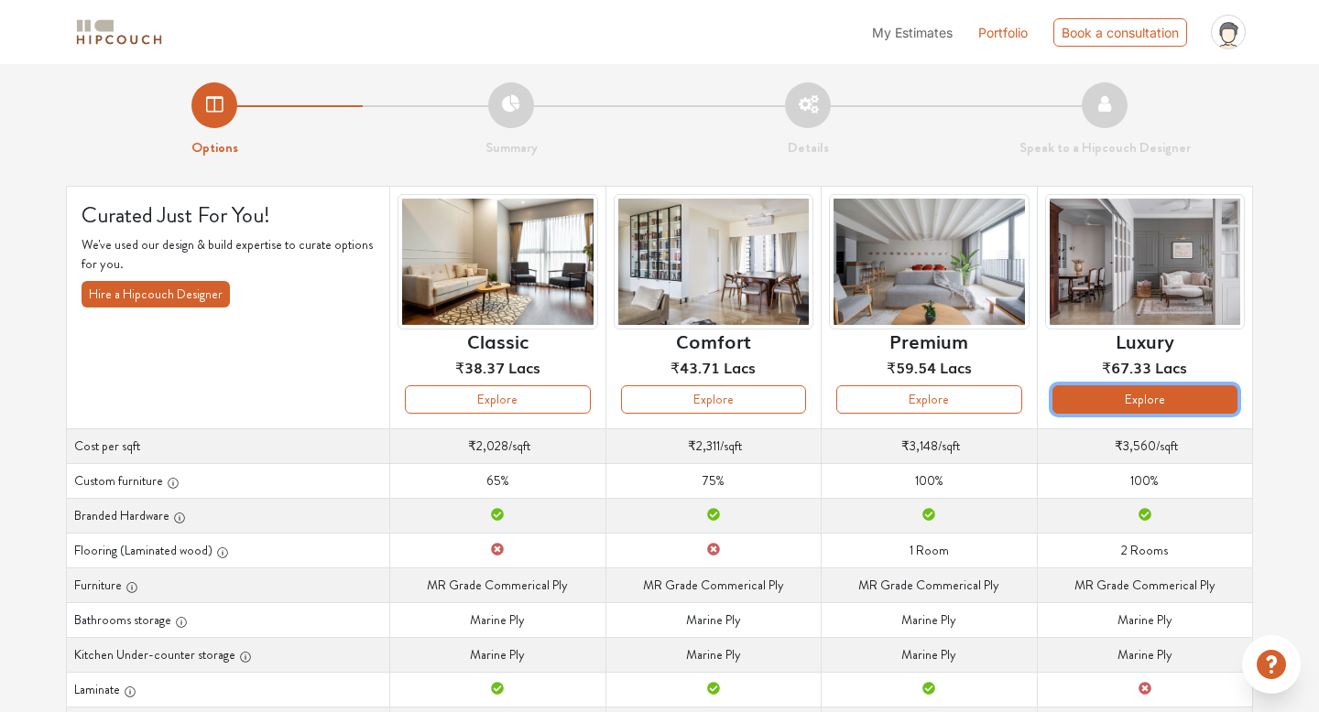
click at [1145, 395] on button "Explore" at bounding box center [1144, 400] width 185 height 28
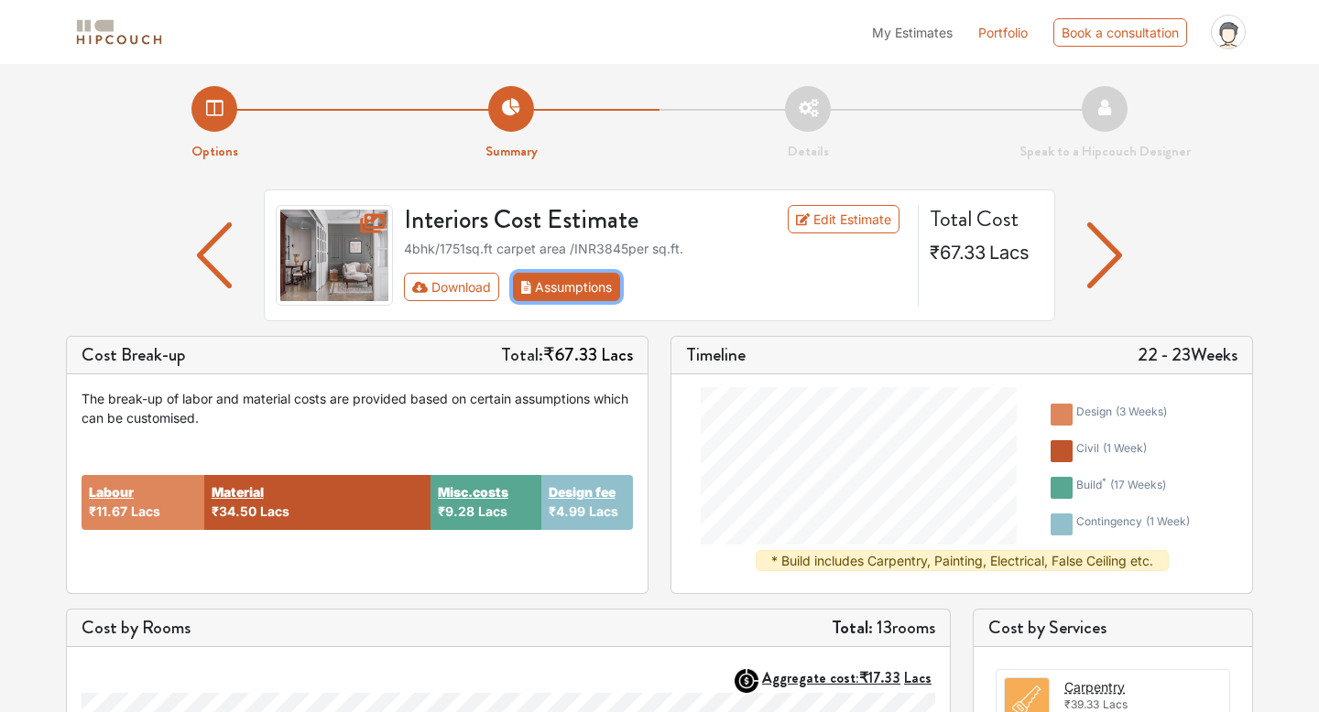
click at [588, 291] on button "Assumptions" at bounding box center [566, 287] width 107 height 28
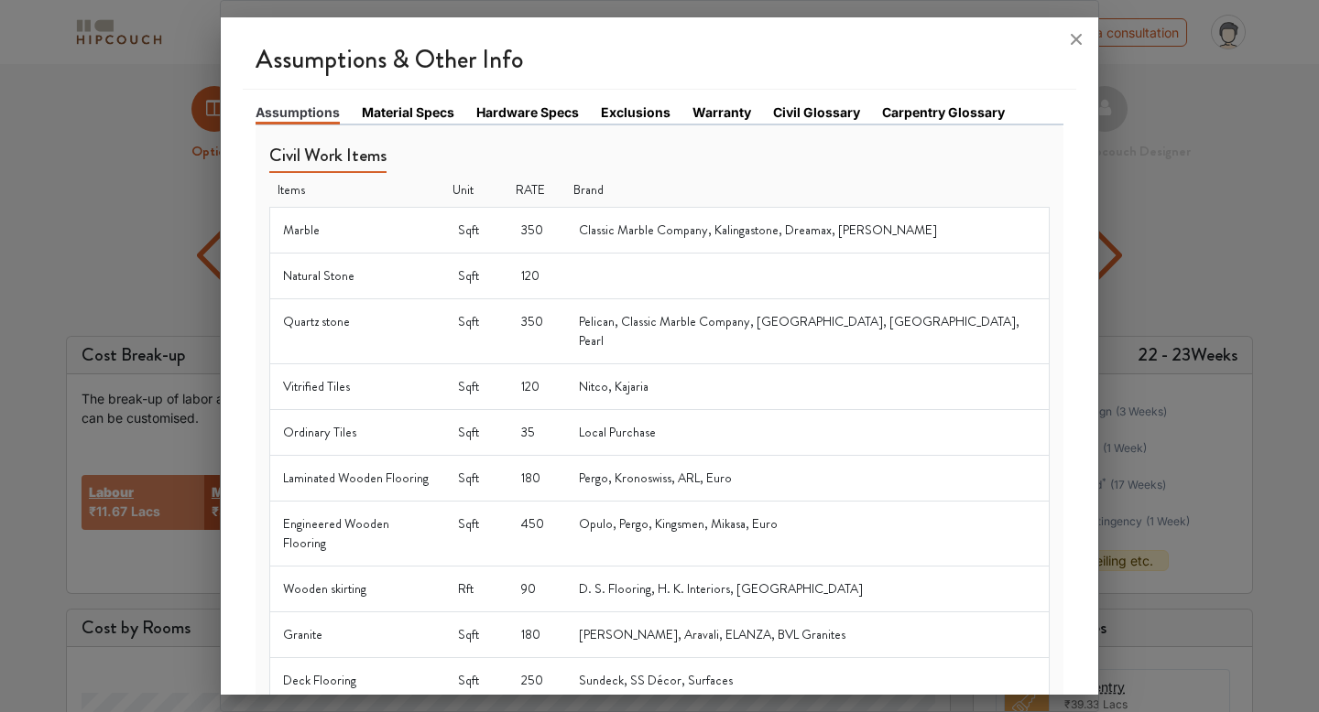
click at [419, 111] on link "Material Specs" at bounding box center [408, 112] width 92 height 19
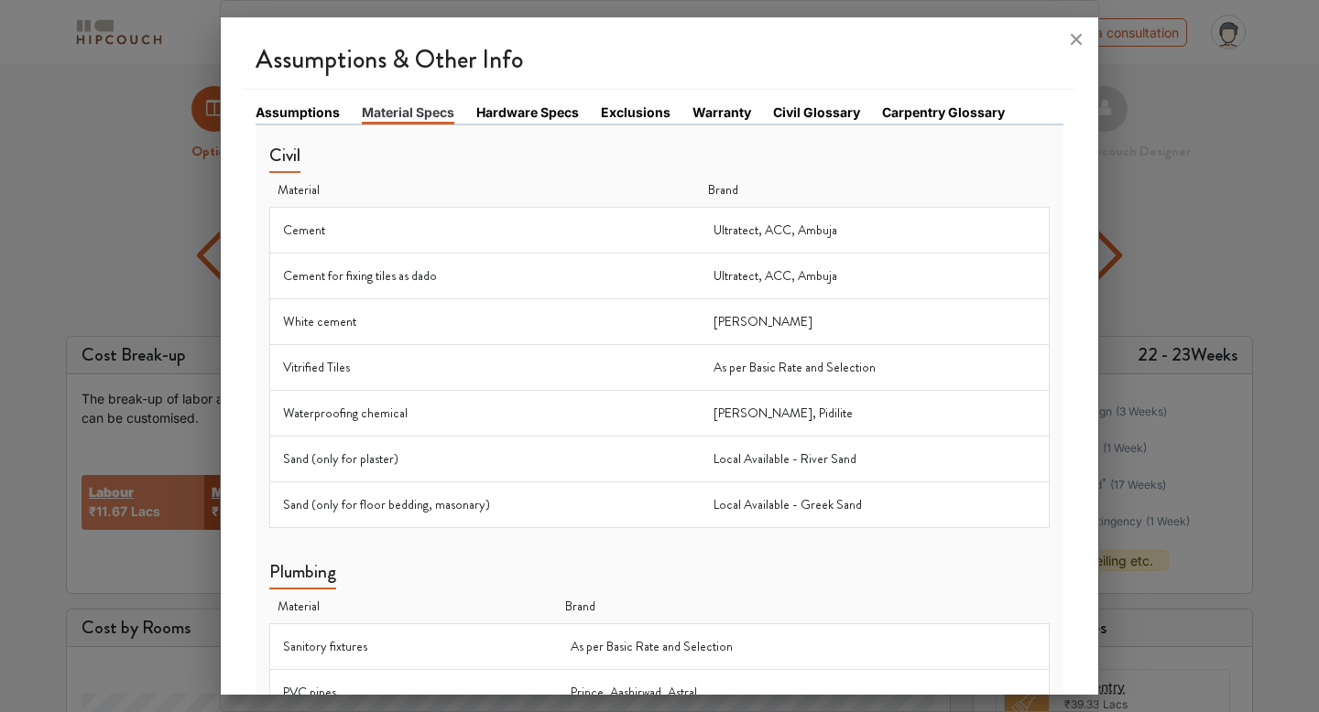
click at [502, 111] on link "Hardware Specs" at bounding box center [527, 112] width 103 height 19
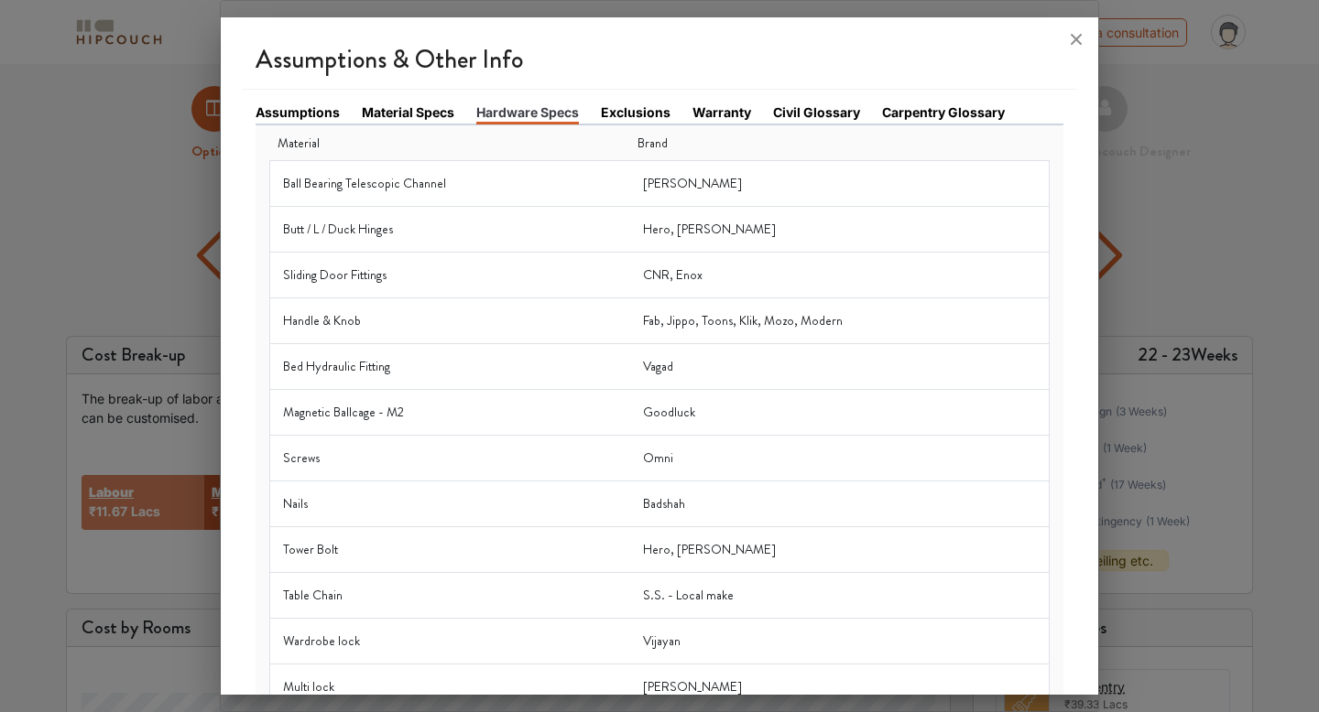
click at [620, 116] on link "Exclusions" at bounding box center [636, 112] width 70 height 19
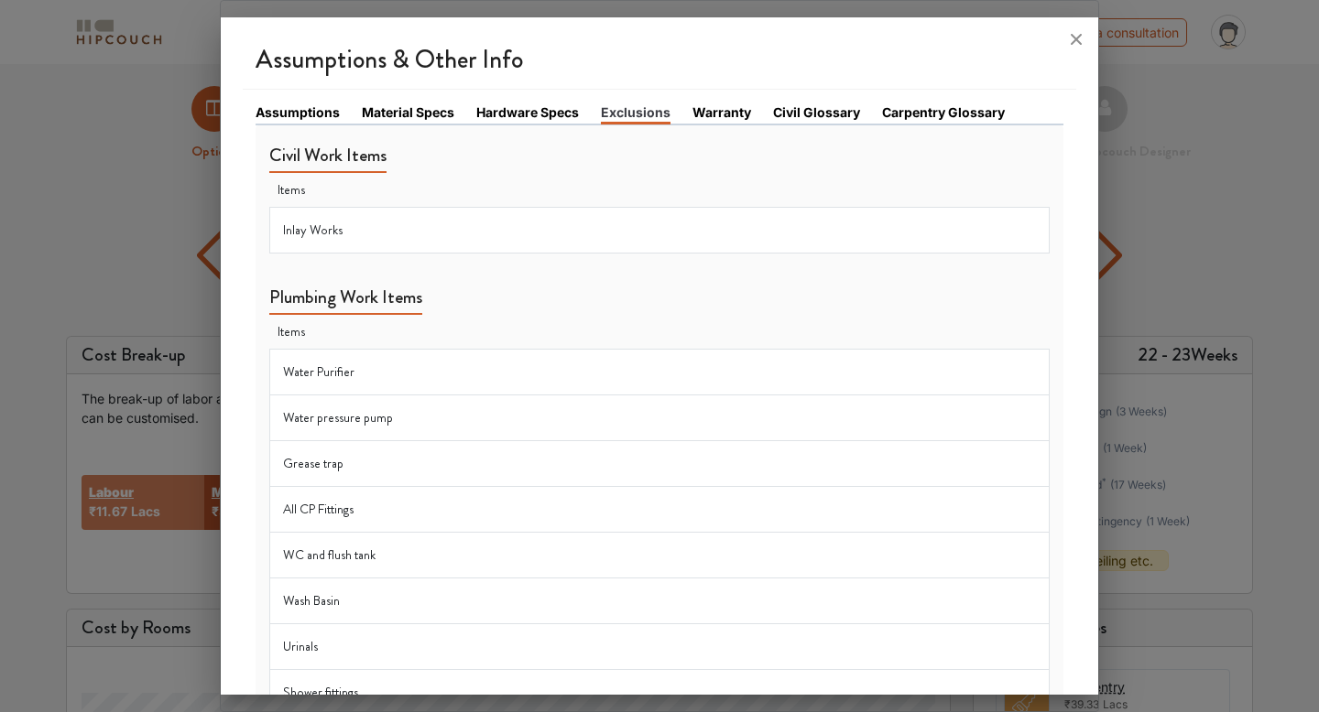
click at [733, 123] on li "Warranty" at bounding box center [732, 113] width 81 height 21
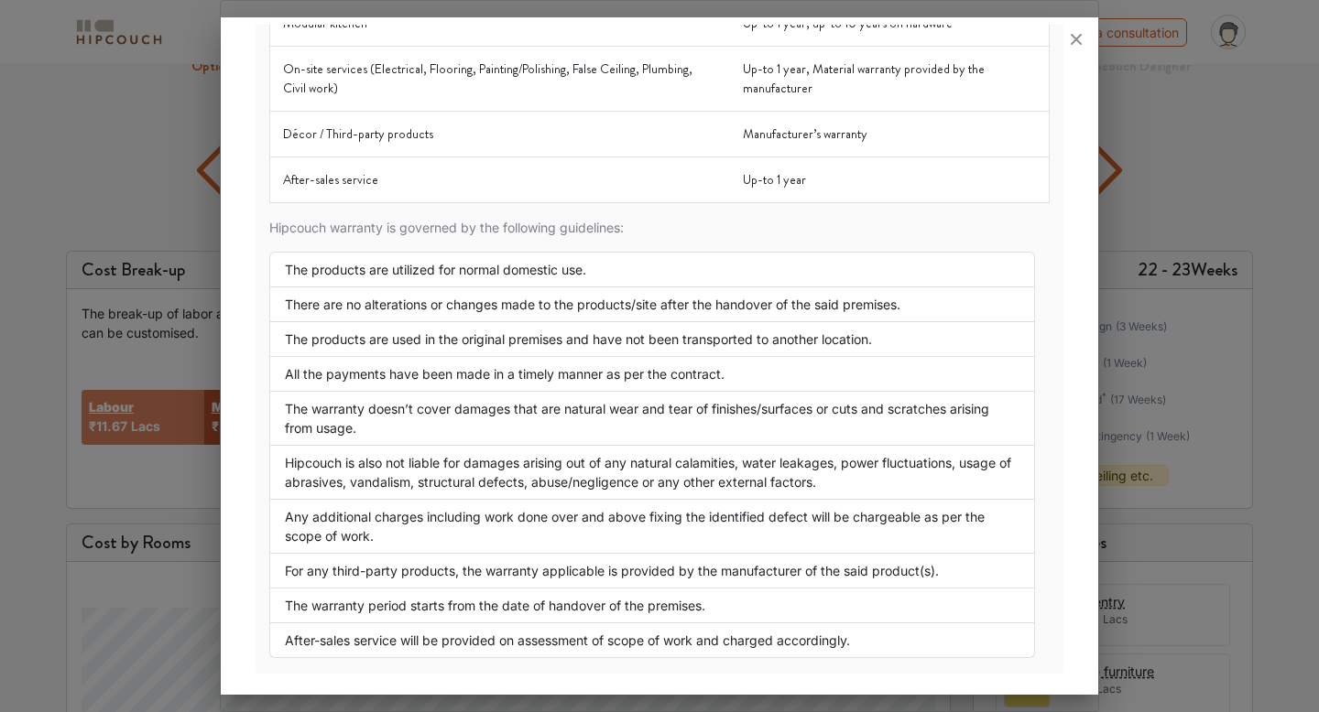
scroll to position [86, 0]
click at [1073, 38] on icon at bounding box center [1076, 39] width 11 height 11
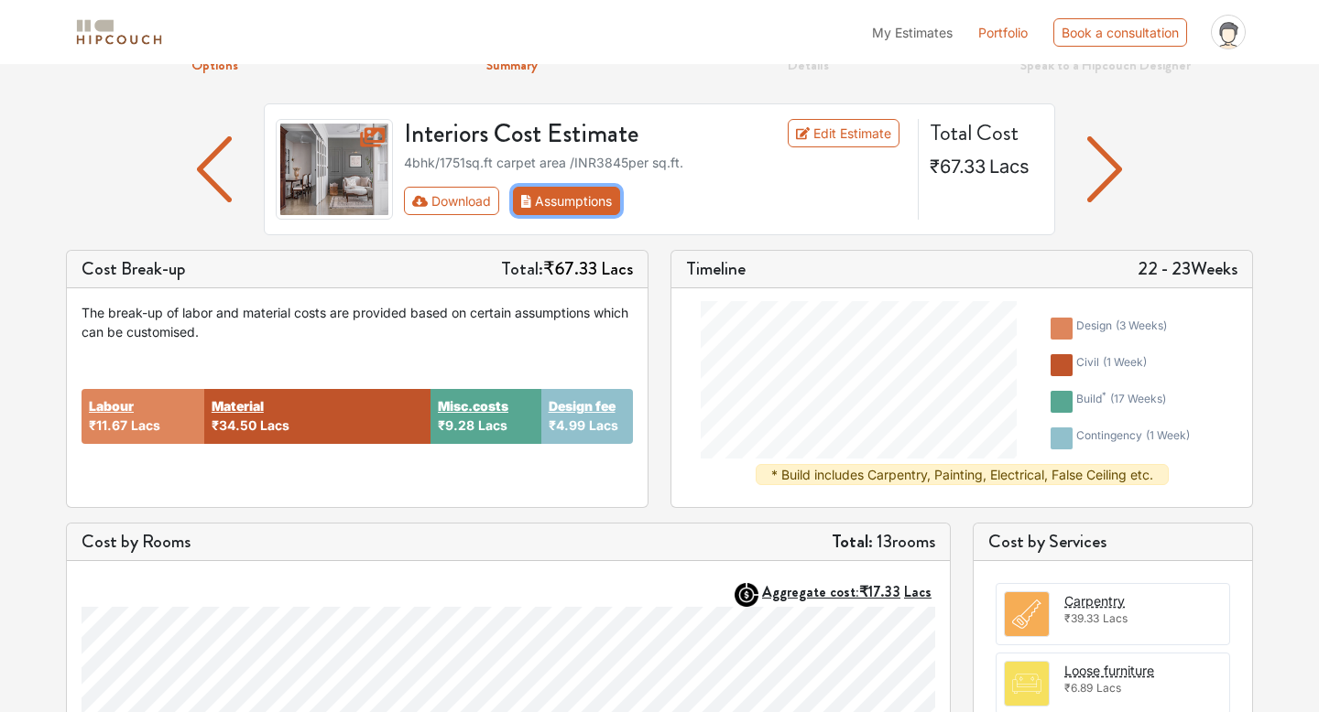
click at [585, 196] on button "Assumptions" at bounding box center [566, 201] width 107 height 28
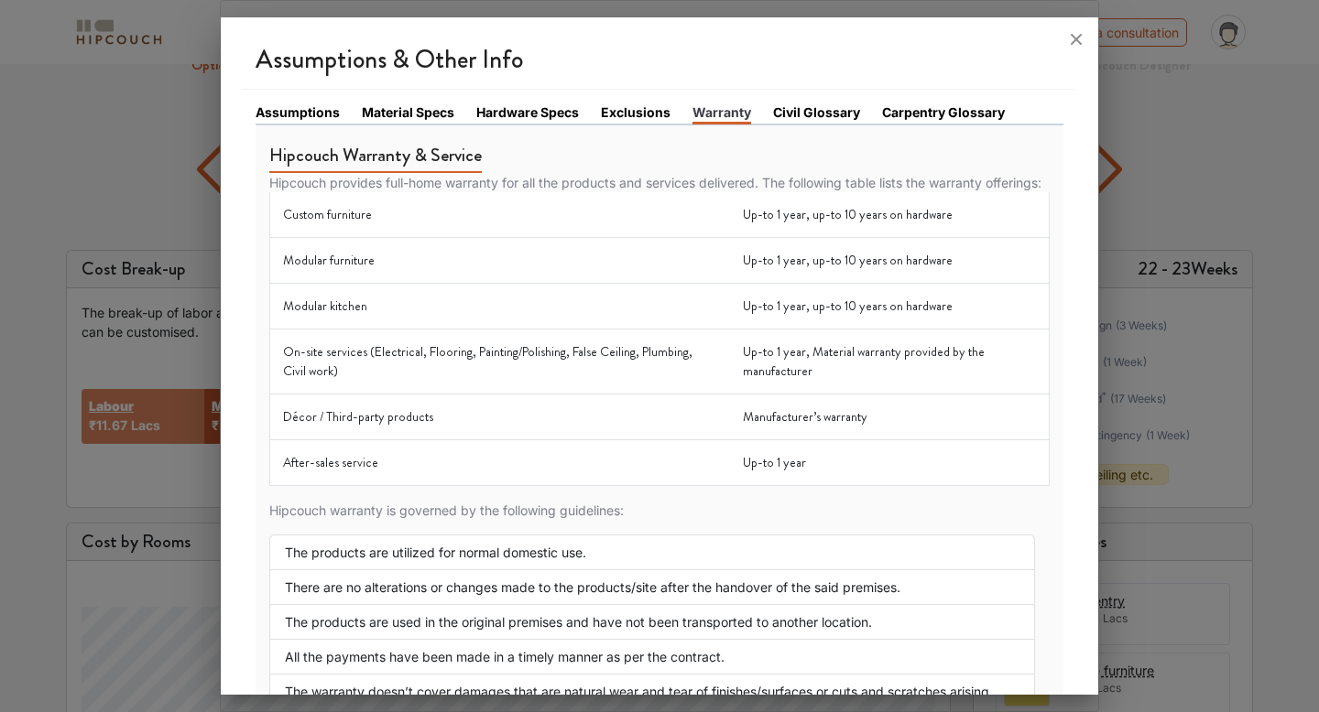
click at [812, 110] on link "Civil Glossary" at bounding box center [816, 112] width 87 height 19
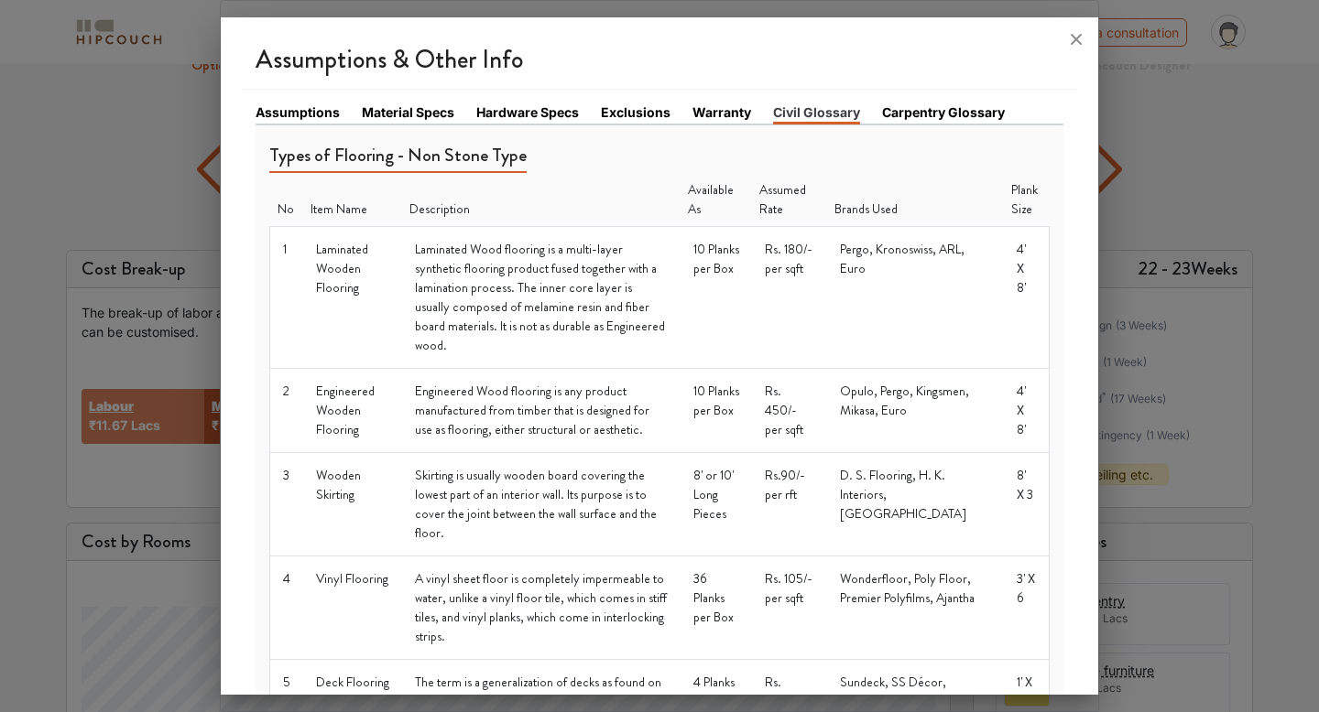
click at [953, 107] on link "Carpentry Glossary" at bounding box center [943, 112] width 123 height 19
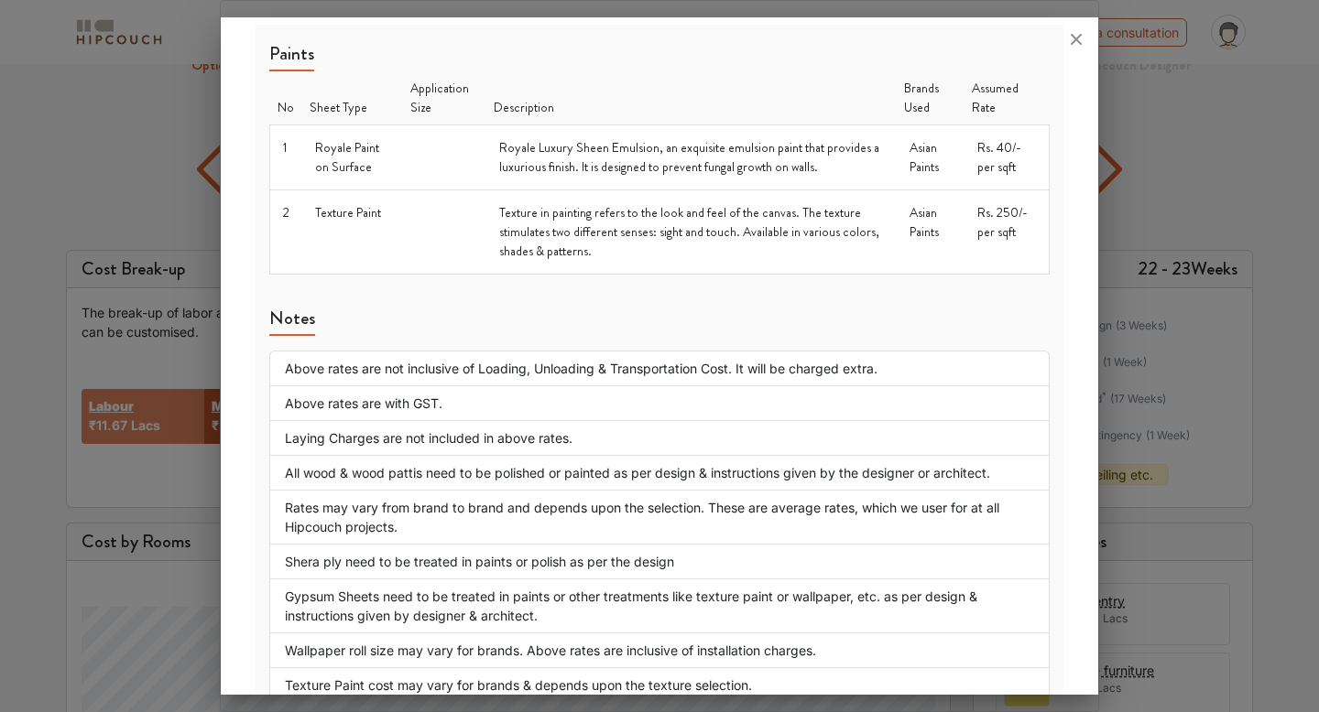
scroll to position [2295, 0]
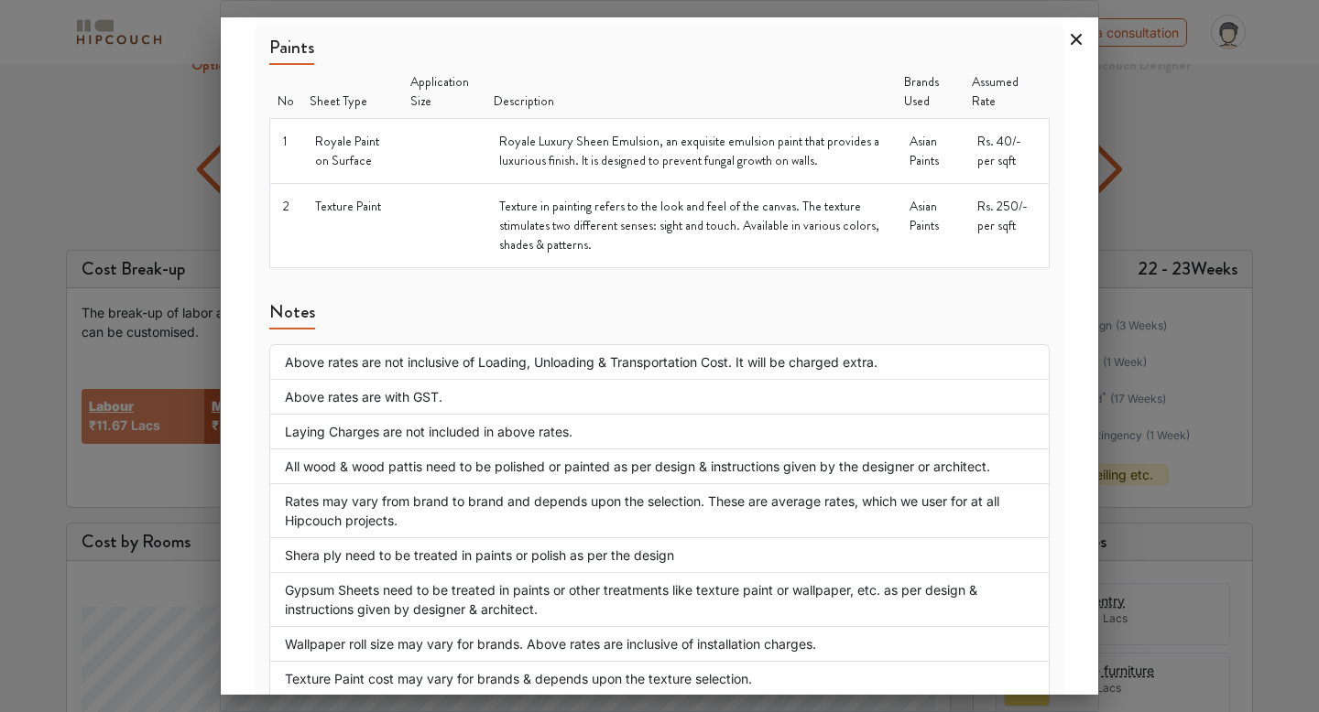
click at [1082, 32] on icon at bounding box center [1075, 39] width 29 height 29
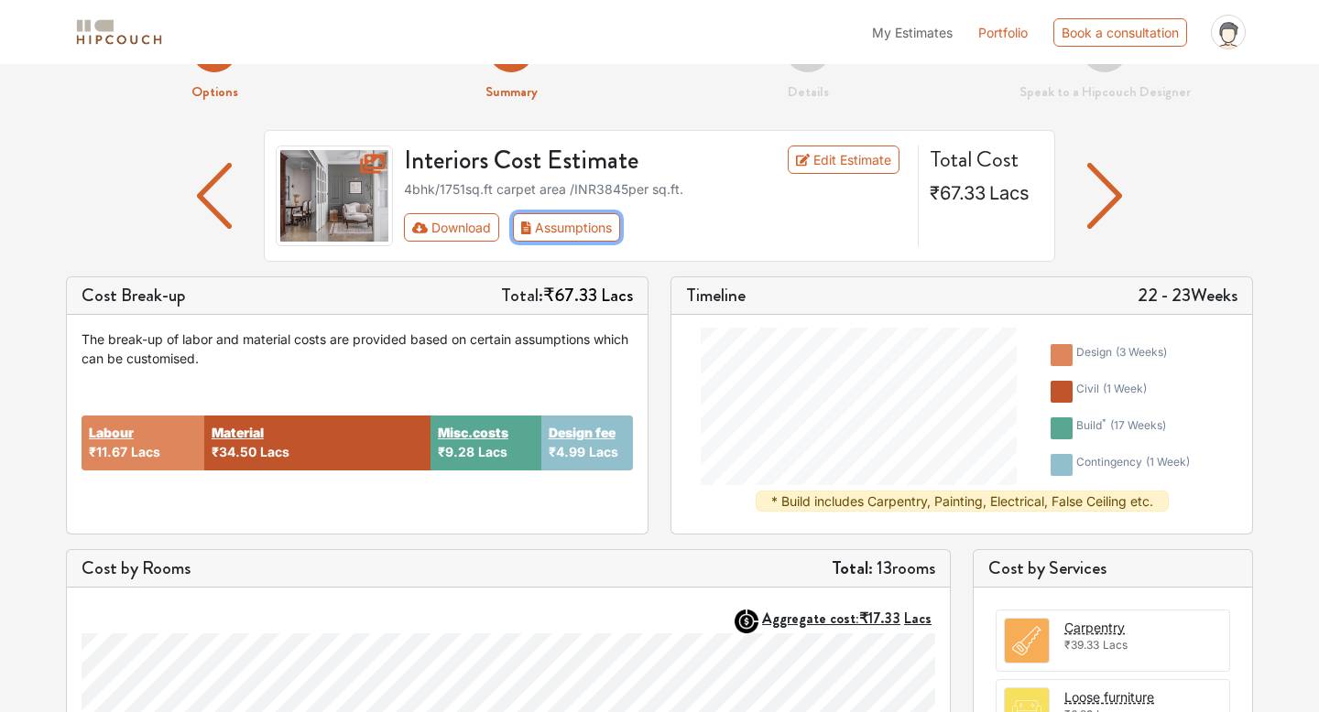
scroll to position [58, 0]
